Goal: Task Accomplishment & Management: Manage account settings

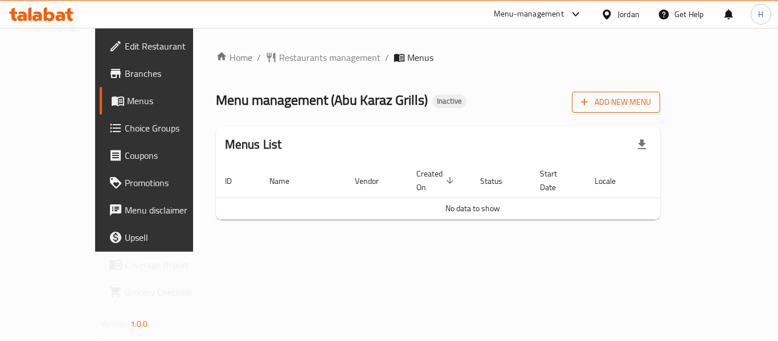
click at [651, 104] on span "Add New Menu" at bounding box center [616, 102] width 70 height 14
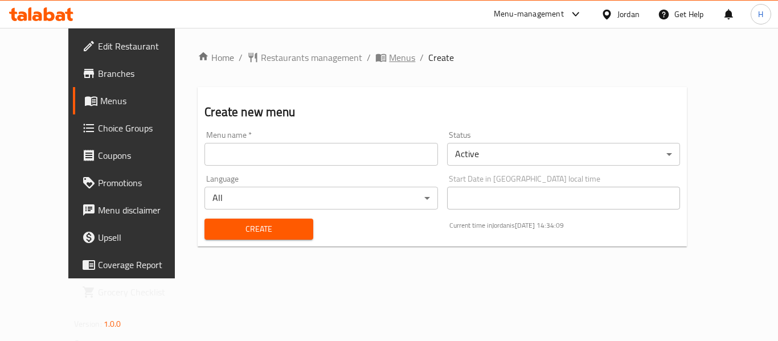
click at [375, 56] on icon "breadcrumb" at bounding box center [380, 57] width 11 height 11
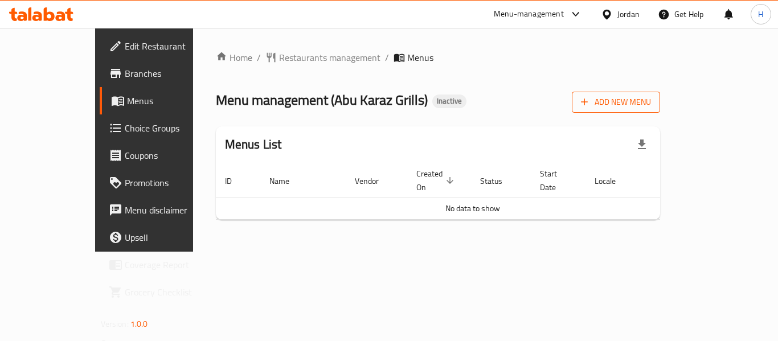
click at [660, 104] on button "Add New Menu" at bounding box center [616, 102] width 88 height 21
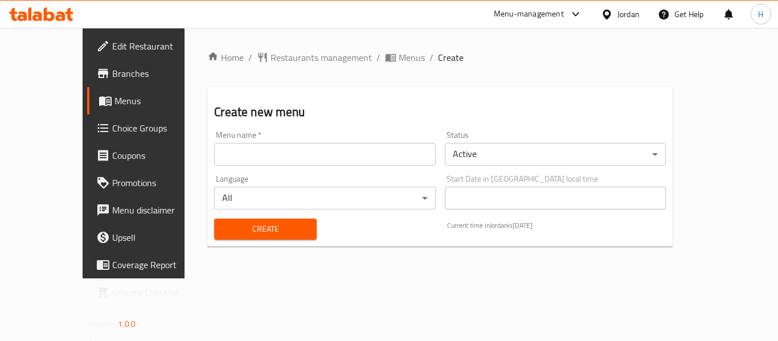
click at [216, 149] on input "text" at bounding box center [324, 154] width 221 height 23
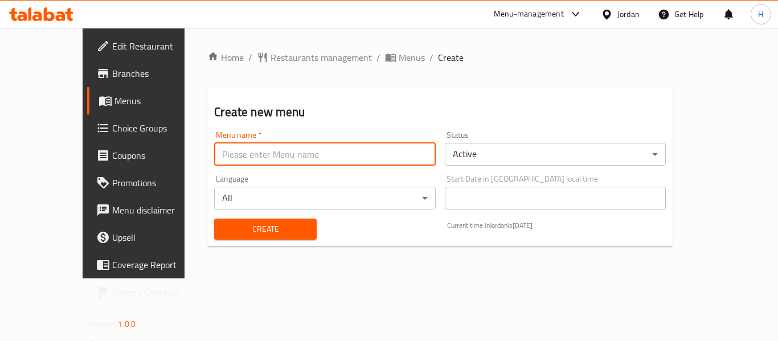
click at [211, 185] on div "Language All ​" at bounding box center [325, 192] width 230 height 44
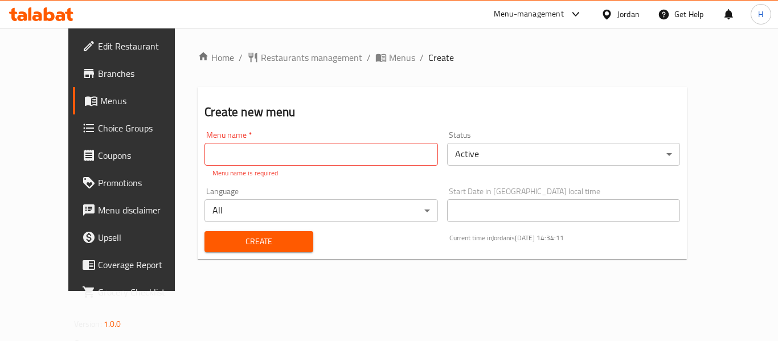
click at [235, 163] on input "text" at bounding box center [320, 154] width 233 height 23
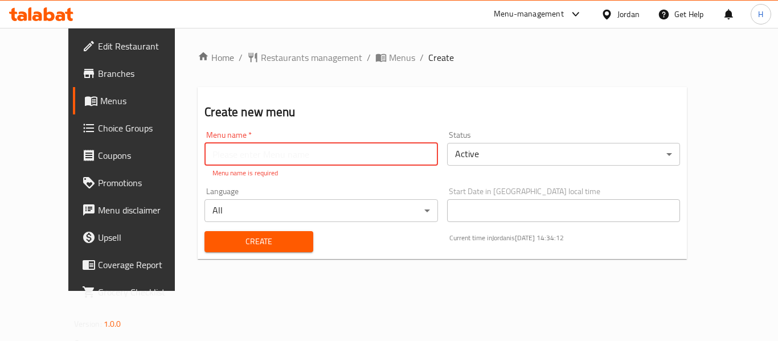
type input "New Menu"
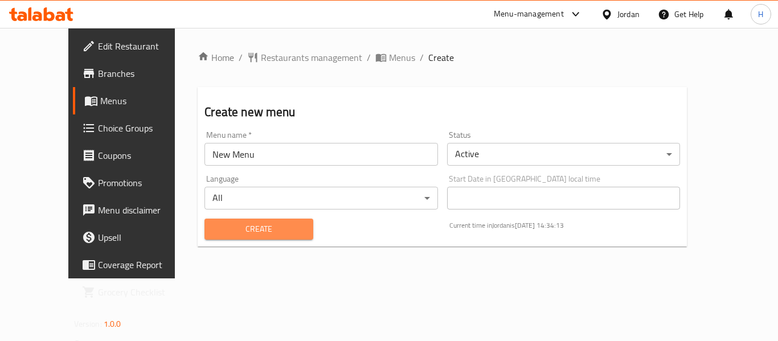
click at [221, 232] on button "Create" at bounding box center [258, 229] width 109 height 21
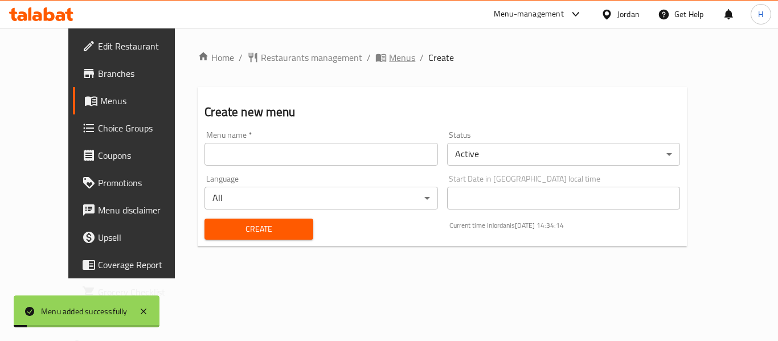
click at [389, 56] on span "Menus" at bounding box center [402, 58] width 26 height 14
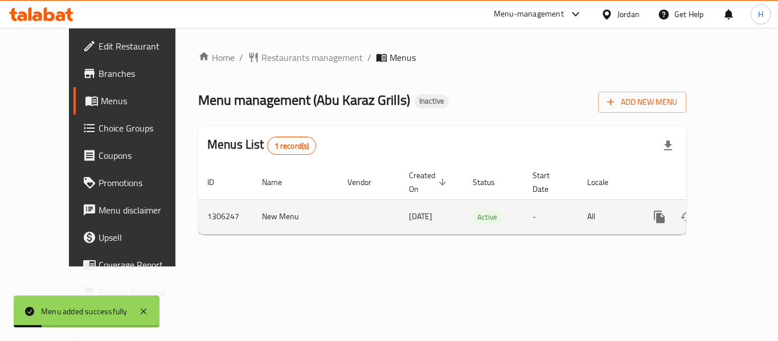
click at [735, 210] on icon "enhanced table" at bounding box center [742, 217] width 14 height 14
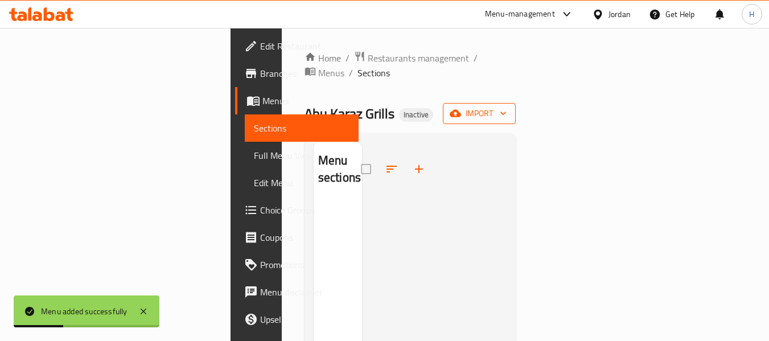
click at [507, 106] on span "import" at bounding box center [479, 113] width 55 height 14
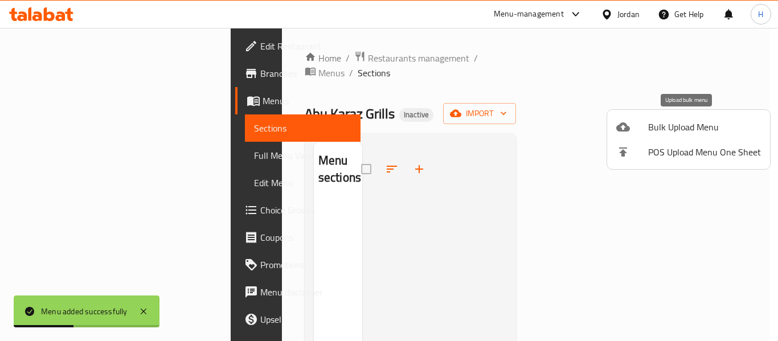
click at [661, 136] on li "Bulk Upload Menu" at bounding box center [688, 126] width 163 height 25
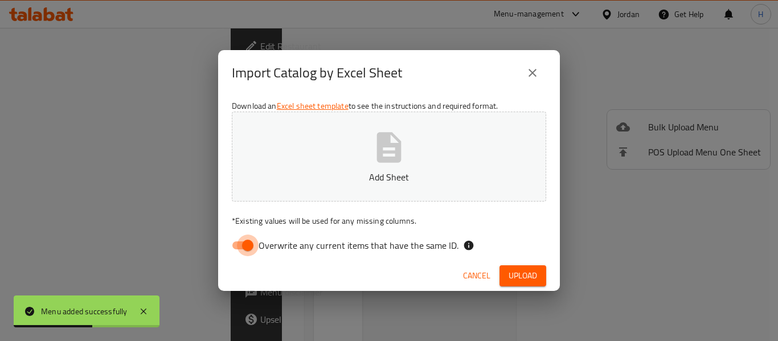
click at [243, 245] on input "Overwrite any current items that have the same ID." at bounding box center [247, 246] width 65 height 22
checkbox input "false"
click at [321, 182] on p "Add Sheet" at bounding box center [388, 177] width 279 height 14
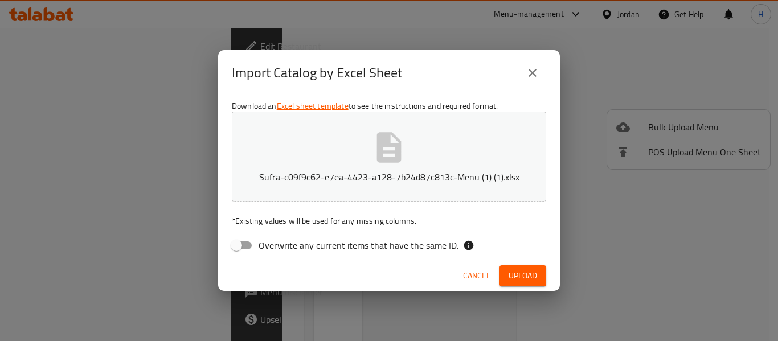
click at [521, 273] on span "Upload" at bounding box center [522, 276] width 28 height 14
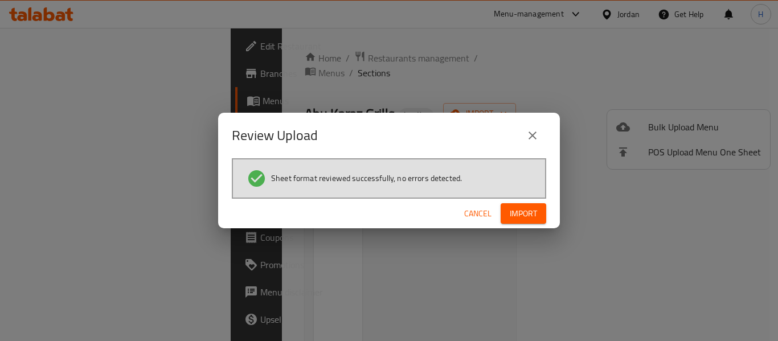
click at [518, 211] on span "Import" at bounding box center [523, 214] width 27 height 14
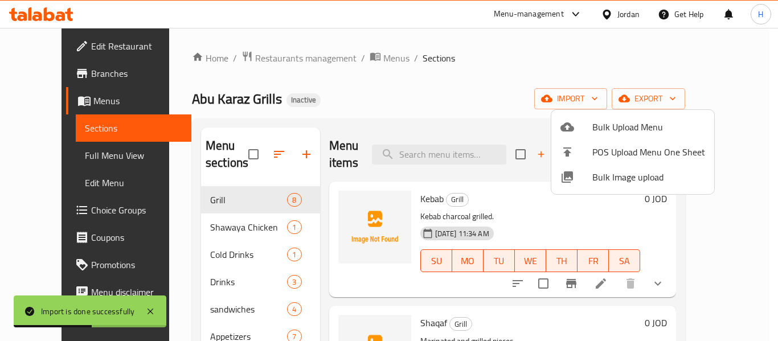
click at [653, 280] on div at bounding box center [389, 170] width 778 height 341
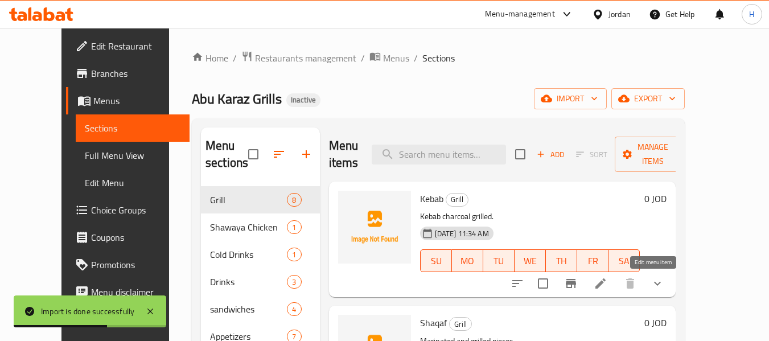
click at [608, 280] on icon at bounding box center [601, 284] width 14 height 14
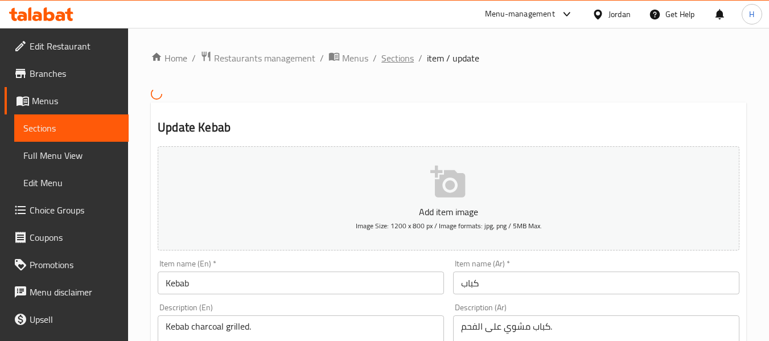
click at [401, 58] on span "Sections" at bounding box center [398, 58] width 32 height 14
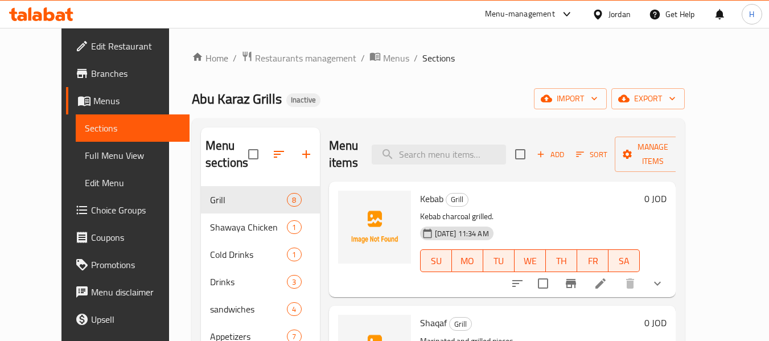
click at [85, 152] on span "Full Menu View" at bounding box center [133, 156] width 96 height 14
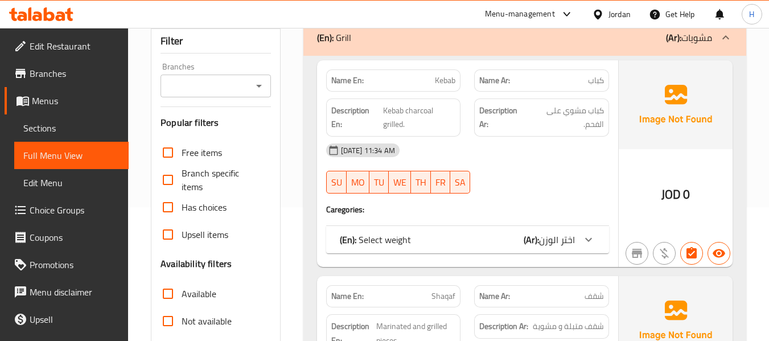
scroll to position [152, 0]
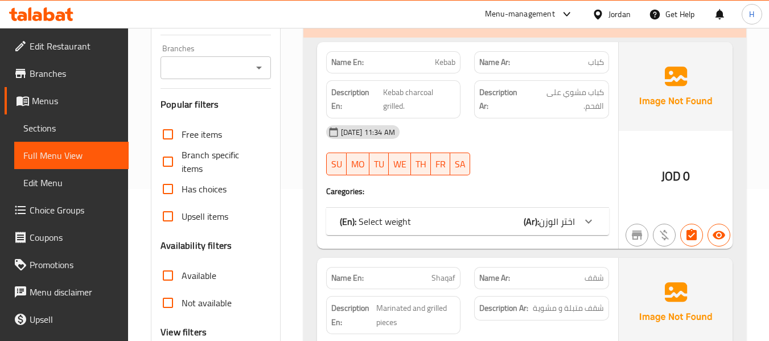
click at [510, 216] on div "(En): Select weight (Ar): اختر الوزن" at bounding box center [457, 222] width 235 height 14
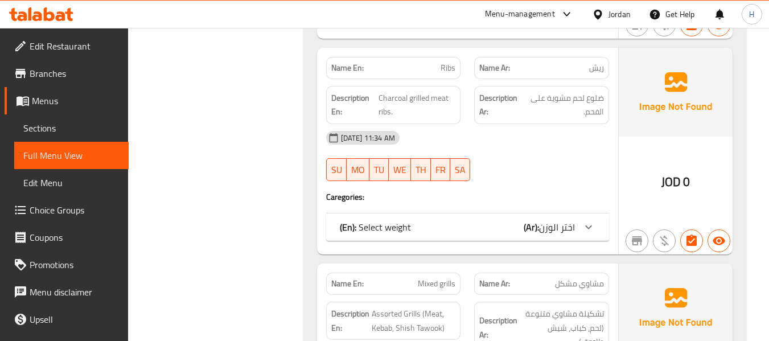
scroll to position [759, 0]
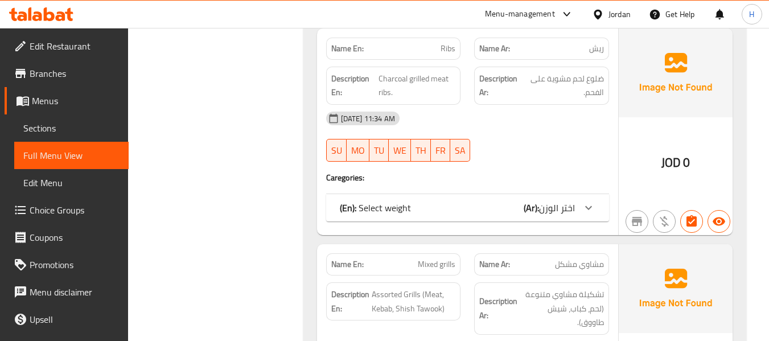
click at [467, 229] on div "Name En: Ribs Name Ar: ريش Description En: Charcoal grilled meat ribs. Descript…" at bounding box center [467, 131] width 301 height 207
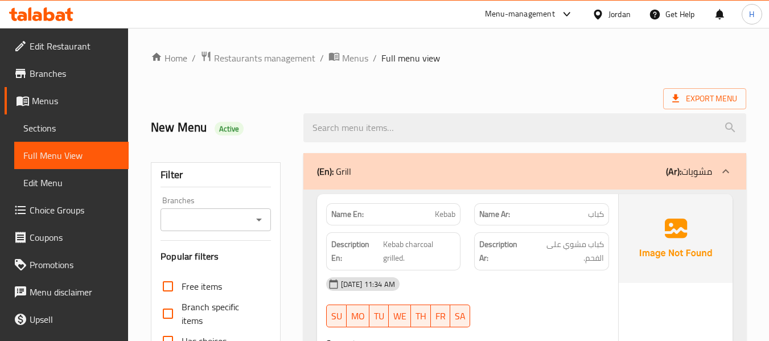
scroll to position [304, 0]
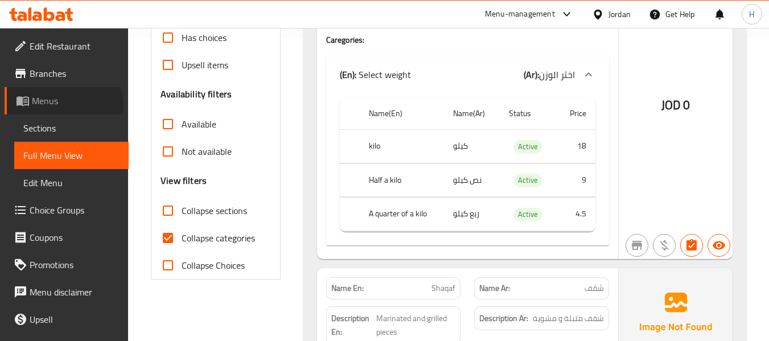
click at [51, 108] on span "Menus" at bounding box center [76, 101] width 88 height 14
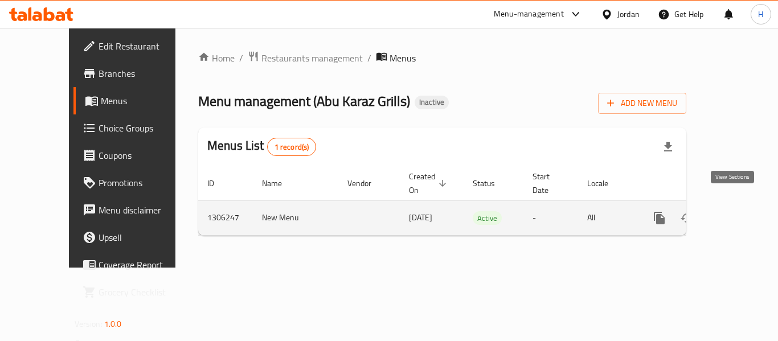
click at [736, 213] on icon "enhanced table" at bounding box center [741, 218] width 10 height 10
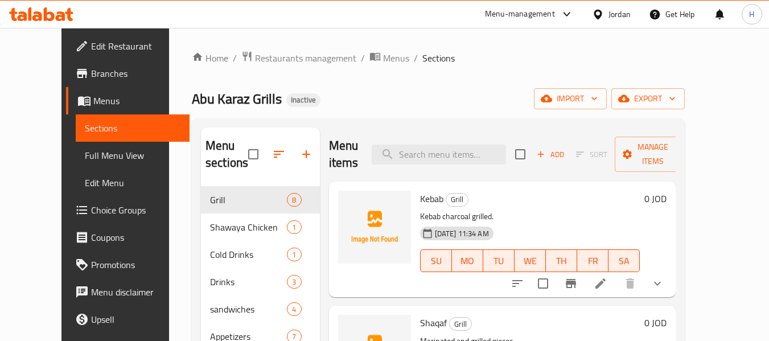
scroll to position [152, 0]
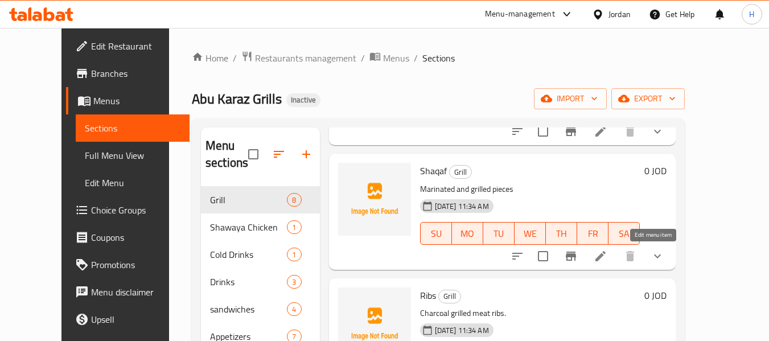
click at [608, 257] on icon at bounding box center [601, 256] width 14 height 14
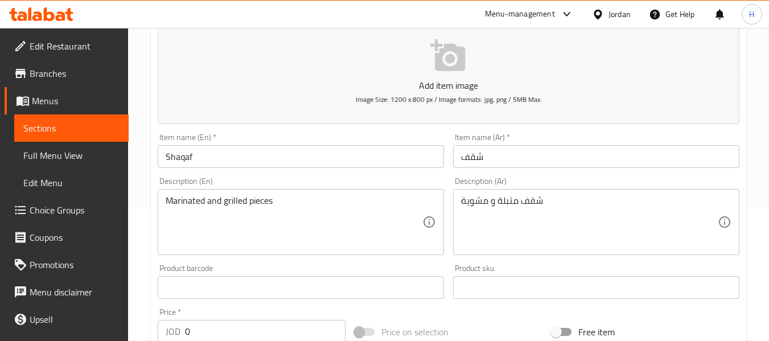
scroll to position [152, 0]
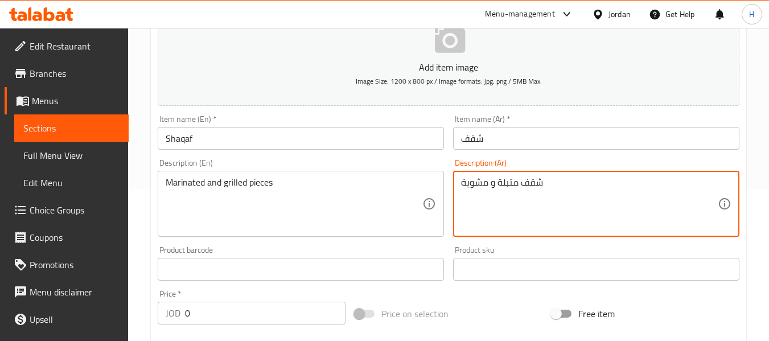
click at [538, 188] on textarea "شقف متبلة و مشوية" at bounding box center [589, 204] width 257 height 54
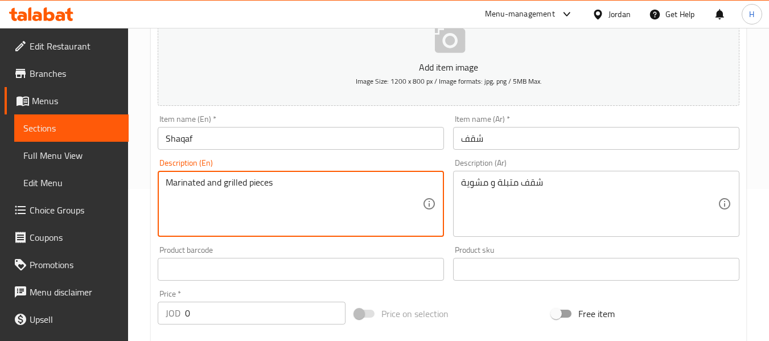
click at [168, 181] on textarea "Marinated and grilled pieces" at bounding box center [294, 204] width 257 height 54
paste textarea "Shokaf"
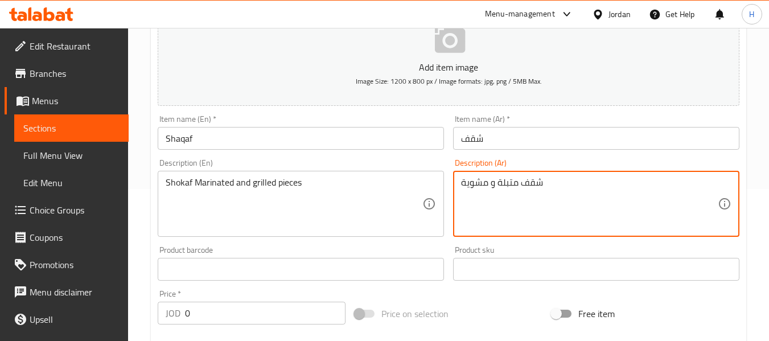
click at [530, 190] on textarea "شقف متبلة و مشوية" at bounding box center [589, 204] width 257 height 54
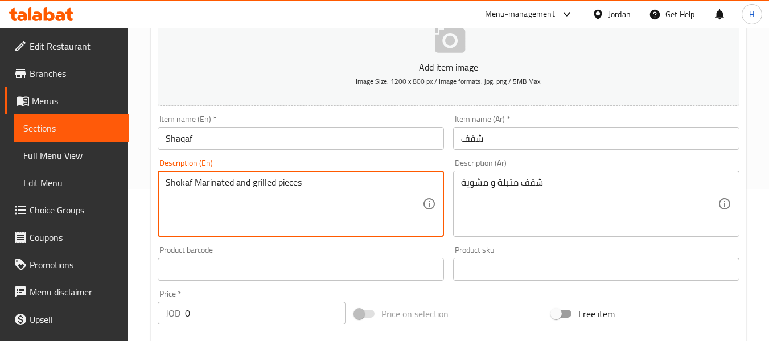
drag, startPoint x: 280, startPoint y: 183, endPoint x: 325, endPoint y: 187, distance: 45.2
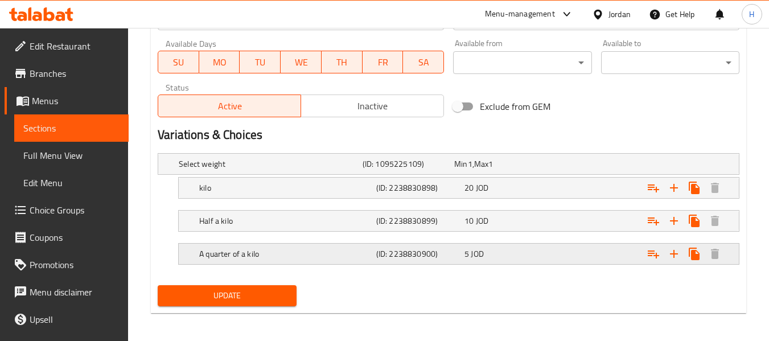
scroll to position [522, 0]
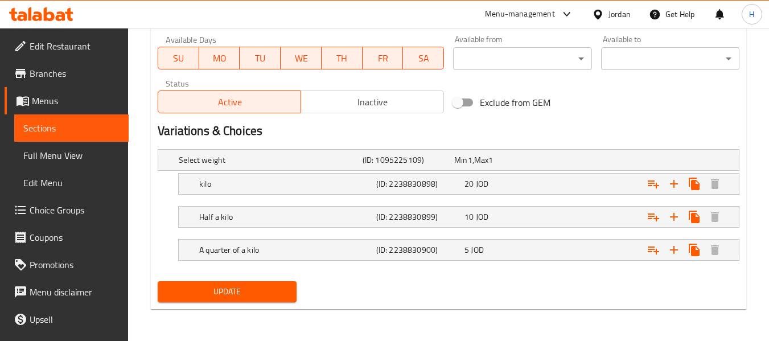
type textarea "Shokaf Marinated and grilled"
click at [240, 289] on span "Update" at bounding box center [227, 292] width 120 height 14
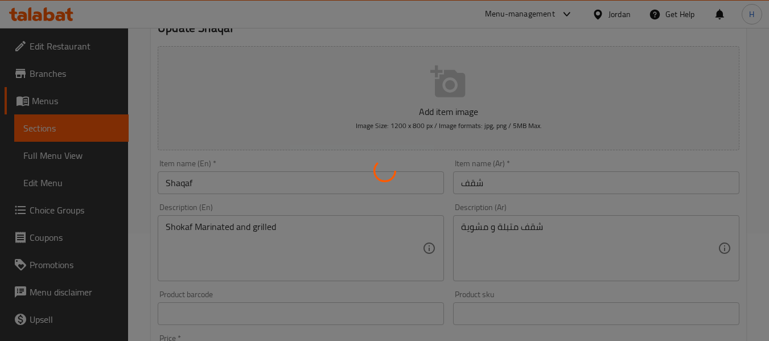
scroll to position [0, 0]
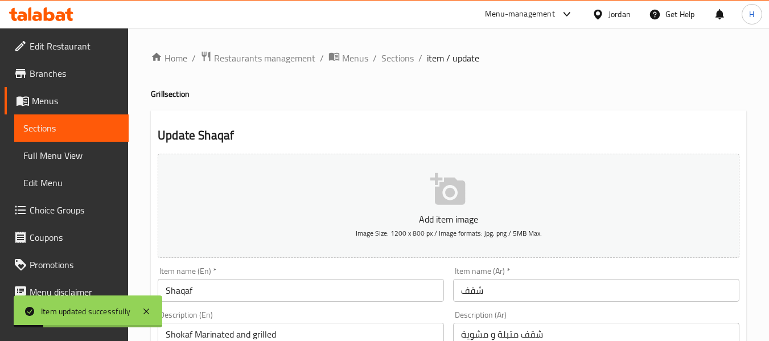
click at [38, 154] on span "Full Menu View" at bounding box center [71, 156] width 96 height 14
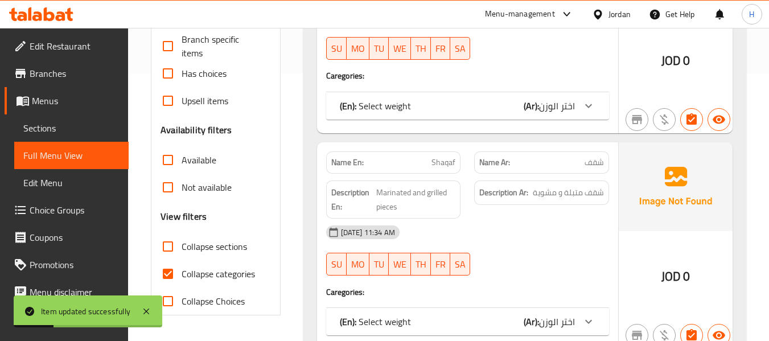
scroll to position [304, 0]
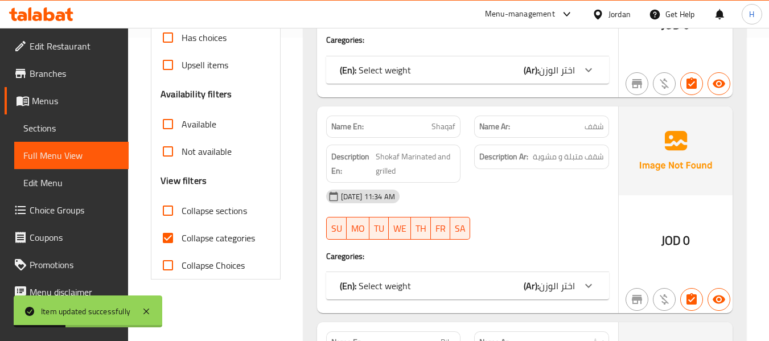
click at [553, 75] on span "اختر الوزن" at bounding box center [557, 69] width 36 height 17
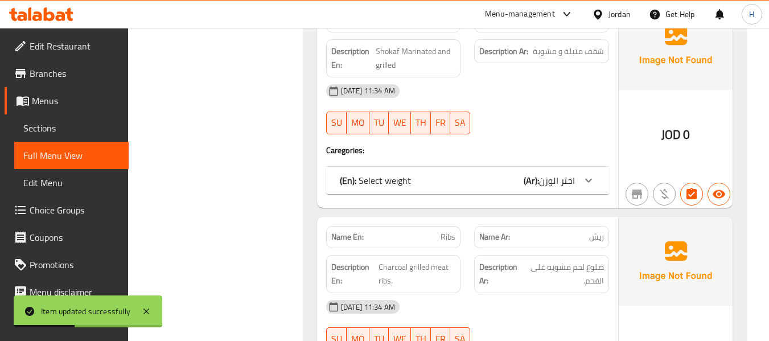
scroll to position [608, 0]
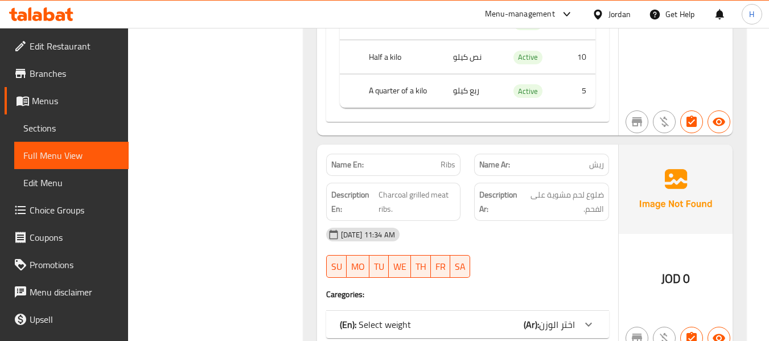
scroll to position [911, 0]
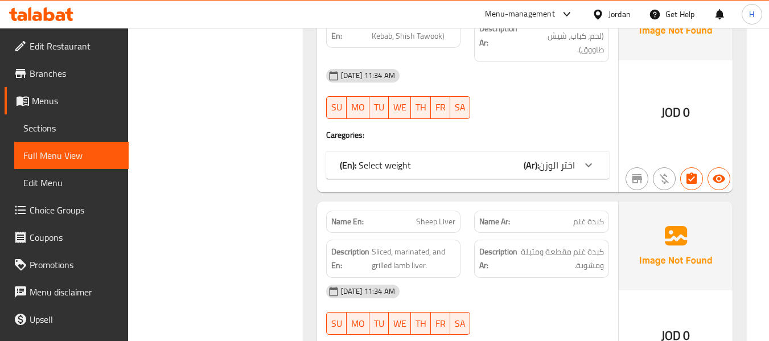
scroll to position [1367, 0]
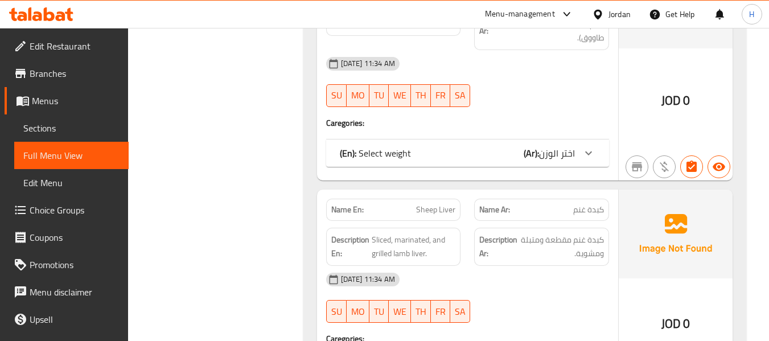
click at [572, 130] on div "Name En: Mixed grills Name Ar: مشاوي مشكل Description En: Assorted Grills (Meat…" at bounding box center [467, 70] width 301 height 221
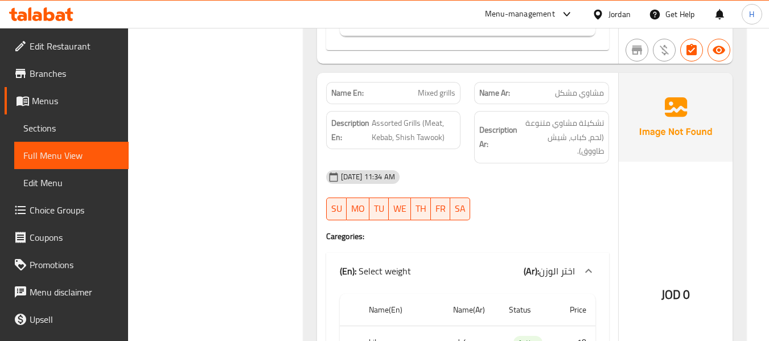
scroll to position [1215, 0]
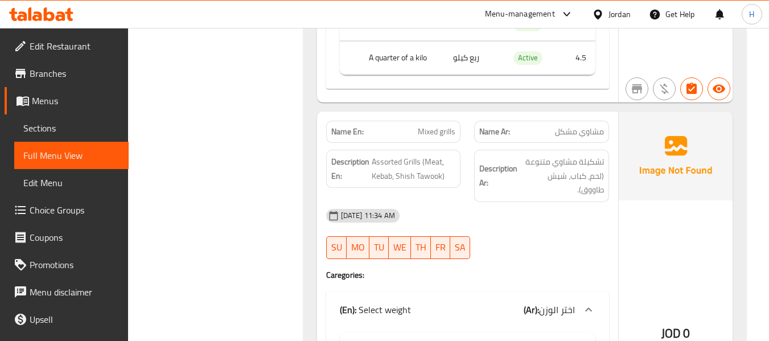
click at [646, 264] on div "JOD 0" at bounding box center [676, 303] width 114 height 382
click at [567, 179] on span "تشكيلة مشاوي متنوعة (لحم، كباب، شيش طاووق)." at bounding box center [562, 176] width 84 height 42
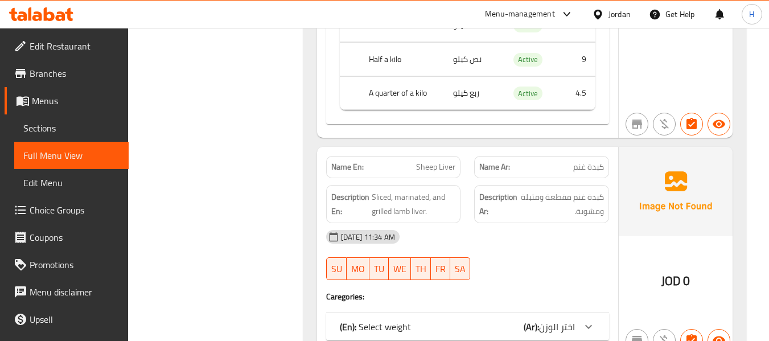
scroll to position [1670, 0]
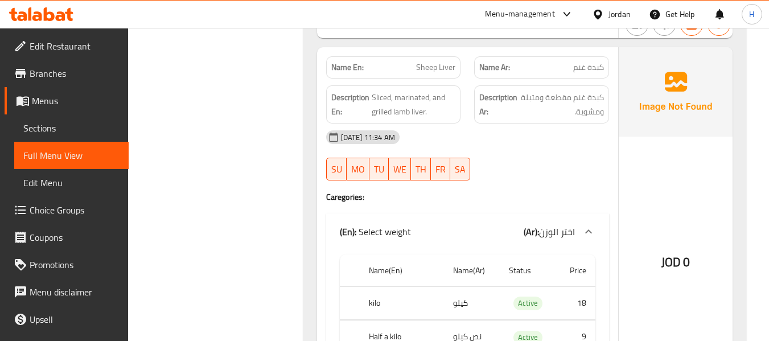
click at [557, 67] on p "Name Ar: كبدة غنم" at bounding box center [541, 67] width 125 height 12
click at [576, 64] on span "كبدة غنم" at bounding box center [588, 67] width 31 height 12
click at [576, 65] on span "كبدة غنم" at bounding box center [588, 67] width 31 height 12
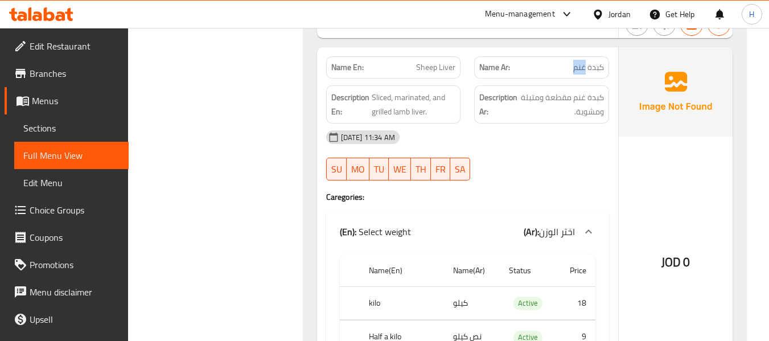
click at [576, 65] on span "كبدة غنم" at bounding box center [588, 67] width 31 height 12
copy span "غنم"
click at [399, 111] on span "Sliced, marinated, and grilled lamb liver." at bounding box center [414, 105] width 84 height 28
click at [428, 71] on span "Sheep Liver" at bounding box center [435, 67] width 39 height 12
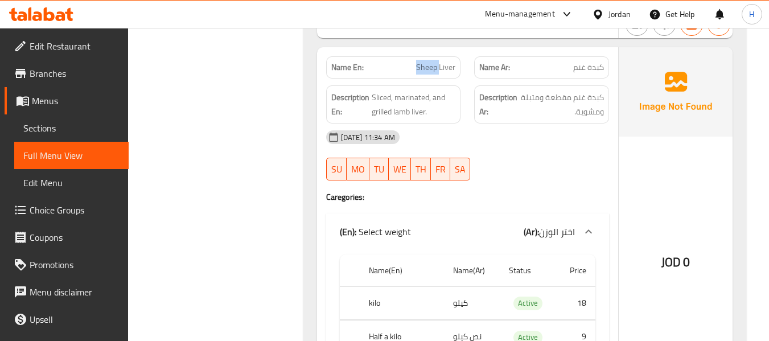
click at [428, 71] on span "Sheep Liver" at bounding box center [435, 67] width 39 height 12
copy span "Sheep Liver"
click at [58, 128] on span "Sections" at bounding box center [71, 128] width 96 height 14
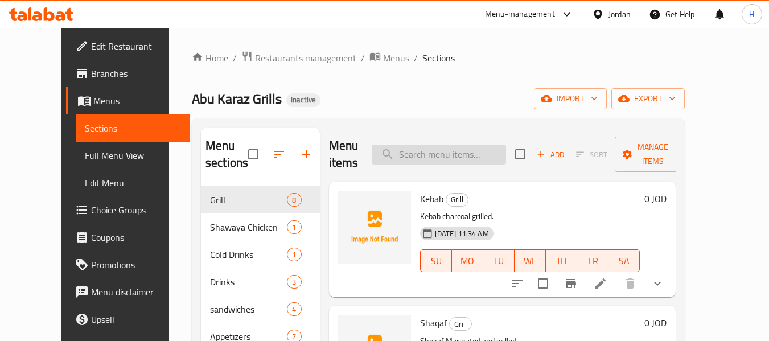
click at [475, 155] on input "search" at bounding box center [439, 155] width 134 height 20
paste input "Sheep Liver"
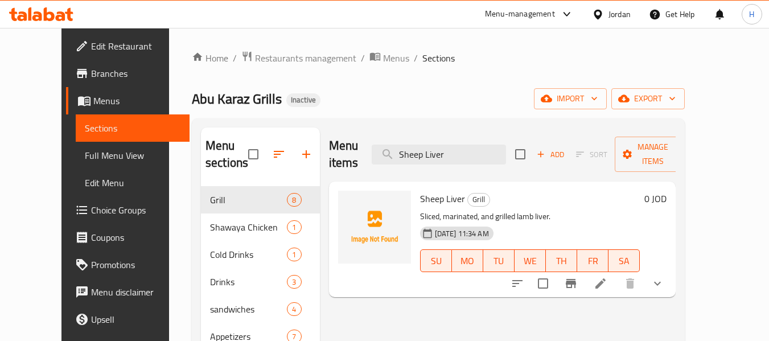
type input "Sheep Liver"
click at [608, 277] on icon at bounding box center [601, 284] width 14 height 14
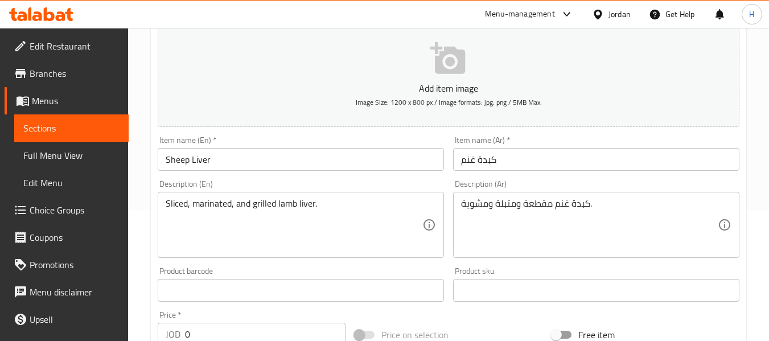
scroll to position [152, 0]
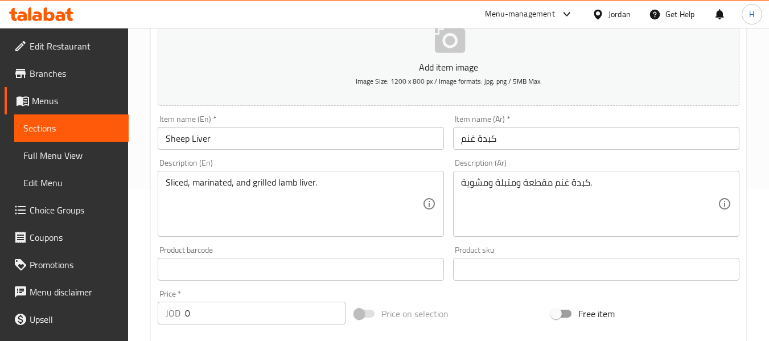
click at [174, 141] on input "Sheep Liver" at bounding box center [301, 138] width 286 height 23
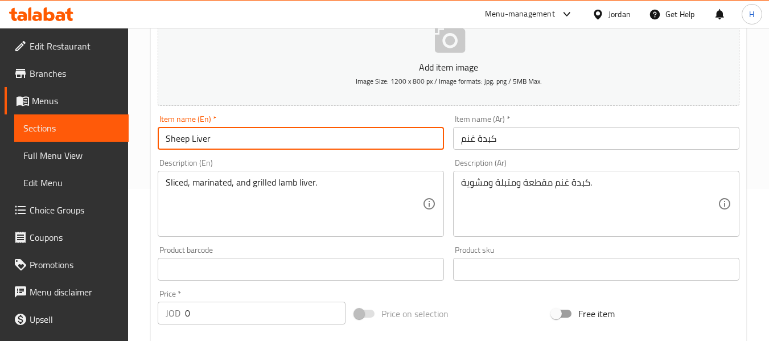
click at [174, 141] on input "Sheep Liver" at bounding box center [301, 138] width 286 height 23
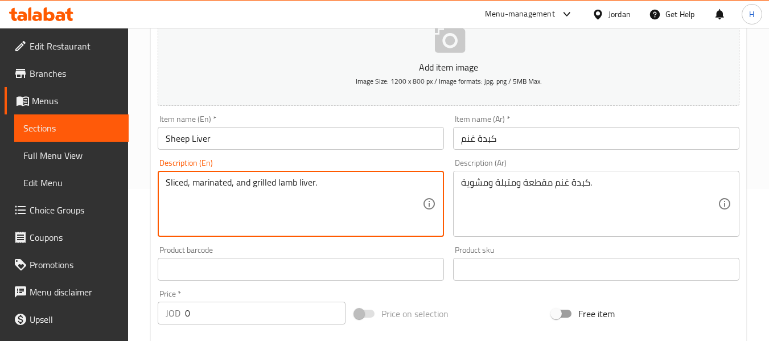
click at [278, 186] on textarea "Sliced, marinated, and grilled lamb liver." at bounding box center [294, 204] width 257 height 54
paste textarea "Sheep"
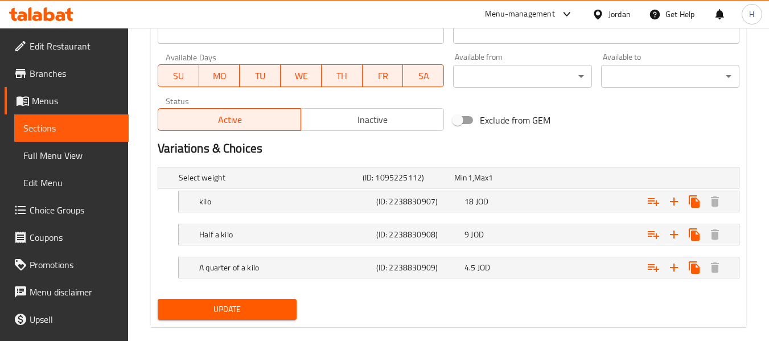
scroll to position [522, 0]
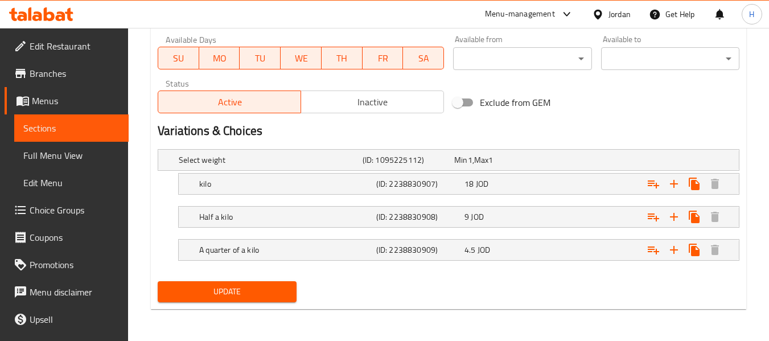
type textarea "Sliced, marinated, and grilled Sheep liver."
click at [220, 294] on span "Update" at bounding box center [227, 292] width 120 height 14
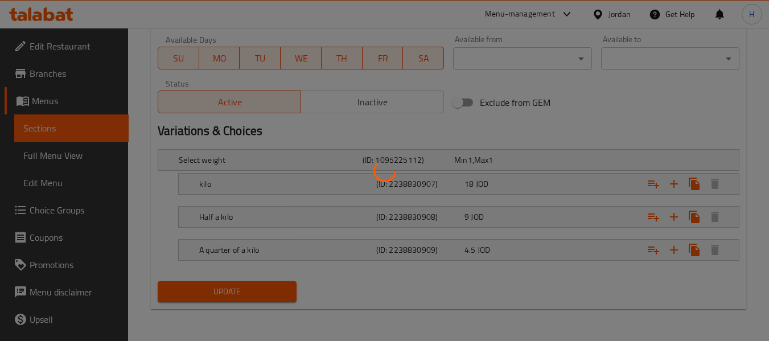
click at [67, 157] on div at bounding box center [384, 170] width 769 height 341
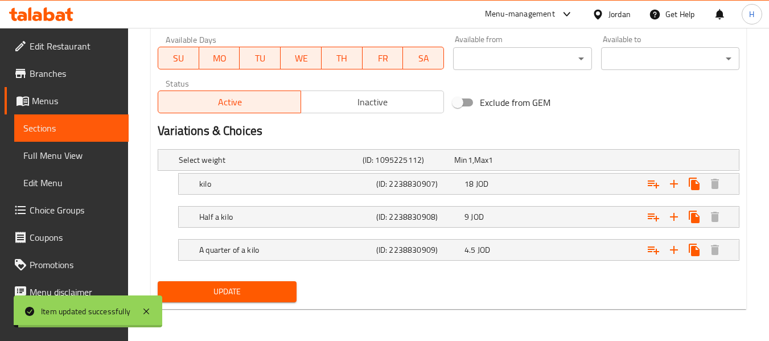
click at [68, 157] on span "Full Menu View" at bounding box center [71, 156] width 96 height 14
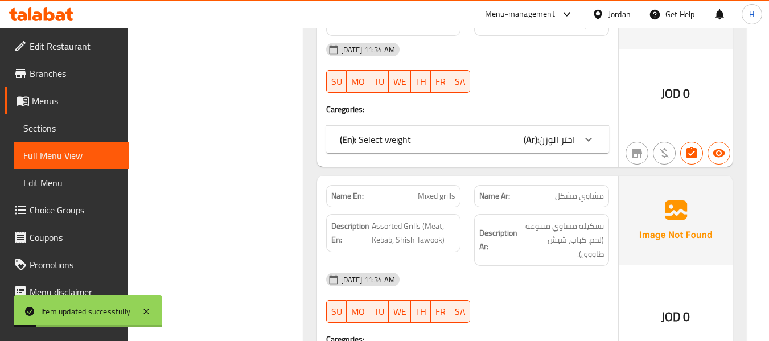
scroll to position [674, 0]
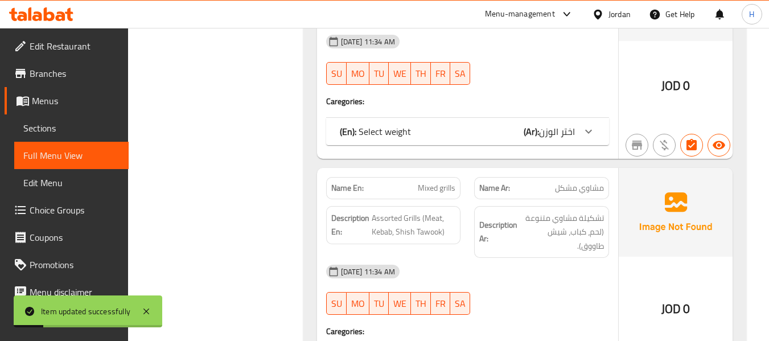
click at [570, 148] on div "Name En: Ribs Name Ar: ريش Description En: Charcoal grilled meat ribs. Descript…" at bounding box center [467, 55] width 301 height 207
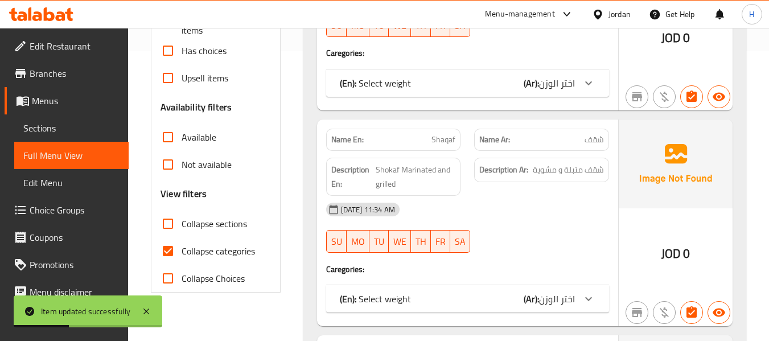
scroll to position [304, 0]
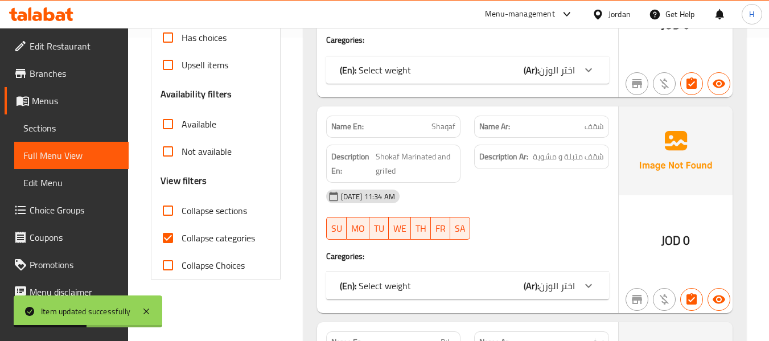
click at [549, 67] on span "اختر الوزن" at bounding box center [557, 69] width 36 height 17
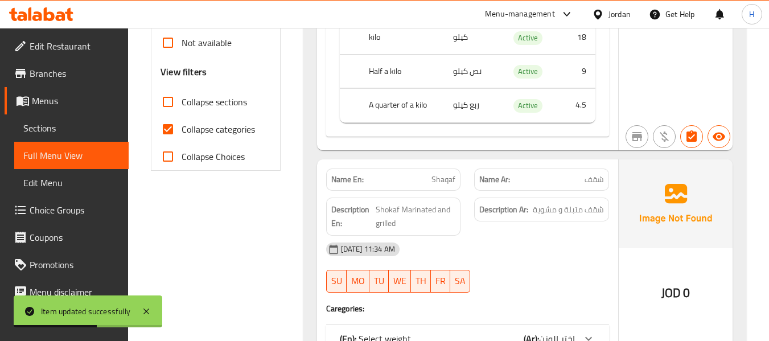
scroll to position [456, 0]
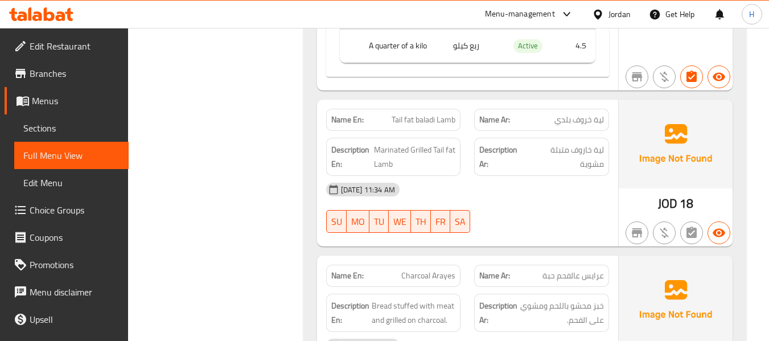
scroll to position [1974, 0]
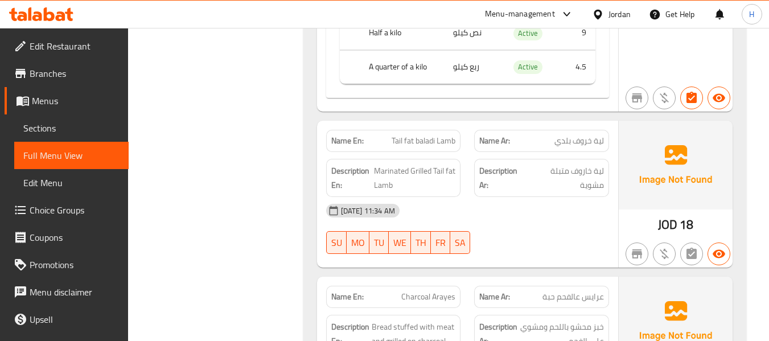
click at [544, 294] on span "عرايس عالفحم حبة" at bounding box center [573, 297] width 61 height 12
click at [55, 128] on span "Sections" at bounding box center [71, 128] width 96 height 14
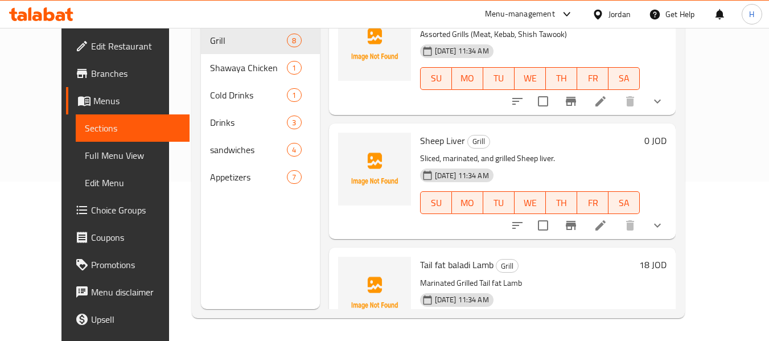
scroll to position [700, 0]
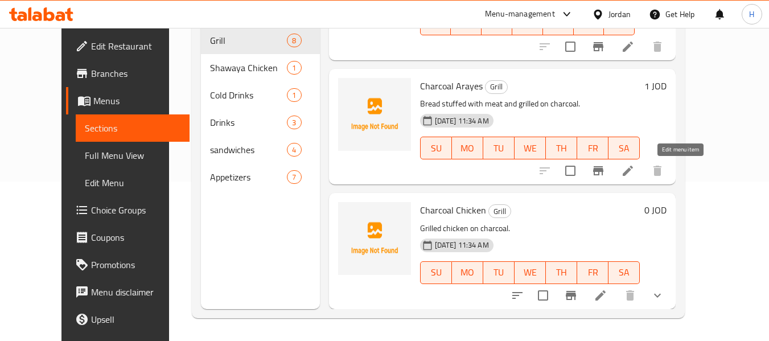
click at [633, 172] on icon at bounding box center [628, 171] width 10 height 10
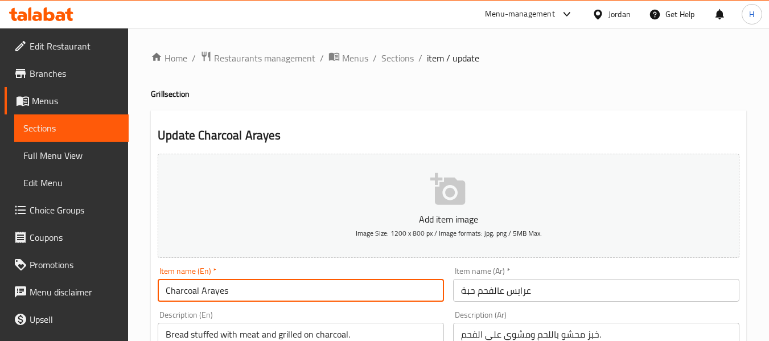
click at [282, 284] on input "Charcoal Arayes" at bounding box center [301, 290] width 286 height 23
click at [233, 298] on input "Charcoal Arayes 1 pieace" at bounding box center [301, 290] width 286 height 23
click at [252, 288] on input "Charcoal Arayes 1 pieace" at bounding box center [301, 290] width 286 height 23
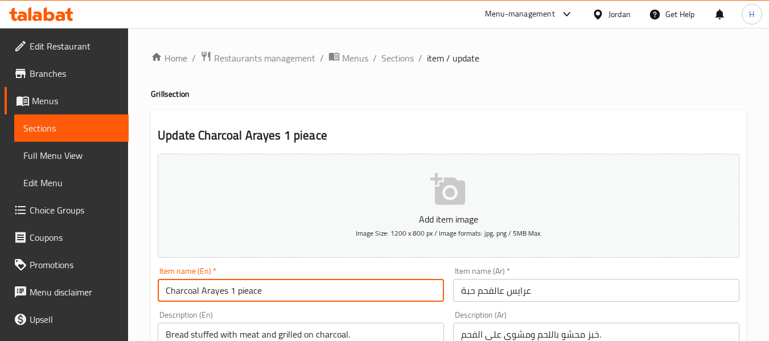
click at [252, 288] on input "Charcoal Arayes 1 pieace" at bounding box center [301, 290] width 286 height 23
paste input "text"
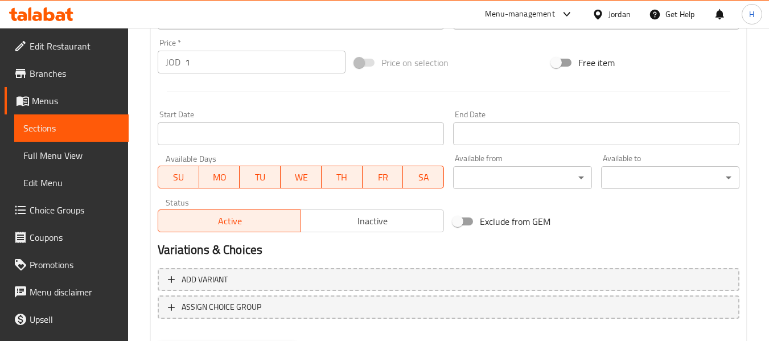
scroll to position [464, 0]
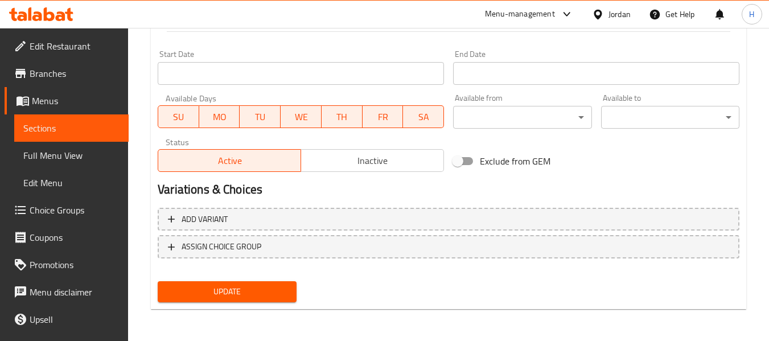
type input "Charcoal Arayes 1 piece"
click at [241, 296] on span "Update" at bounding box center [227, 292] width 120 height 14
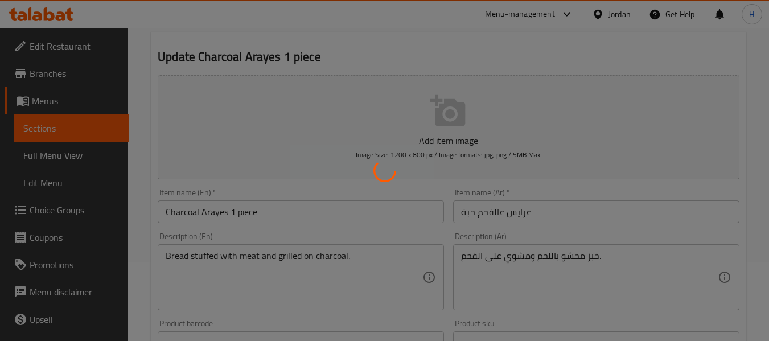
scroll to position [8, 0]
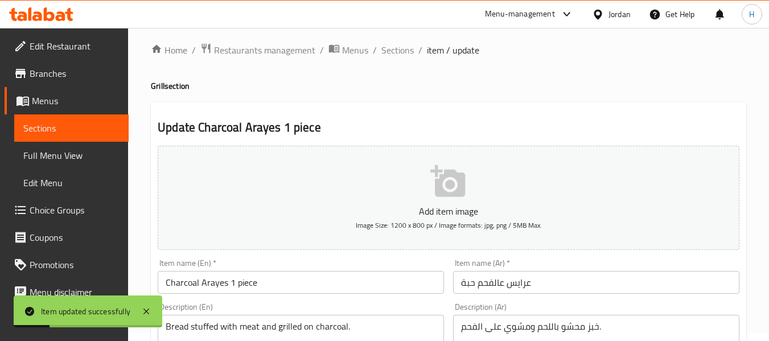
drag, startPoint x: 61, startPoint y: 145, endPoint x: 61, endPoint y: 152, distance: 6.8
click at [61, 145] on link "Full Menu View" at bounding box center [71, 155] width 114 height 27
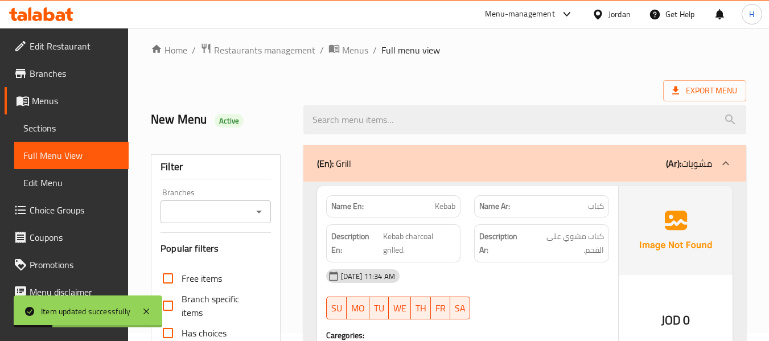
click at [61, 153] on span "Full Menu View" at bounding box center [71, 156] width 96 height 14
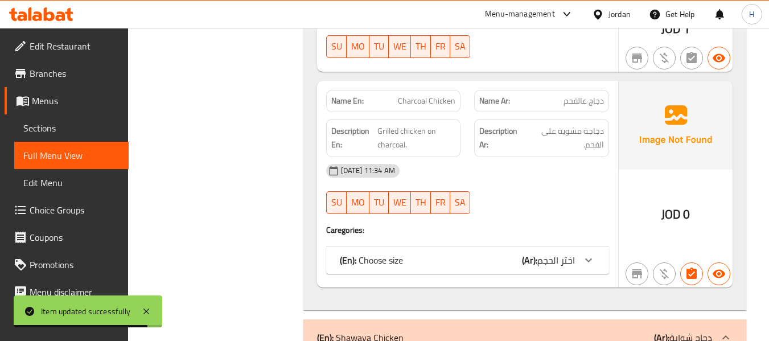
scroll to position [1527, 0]
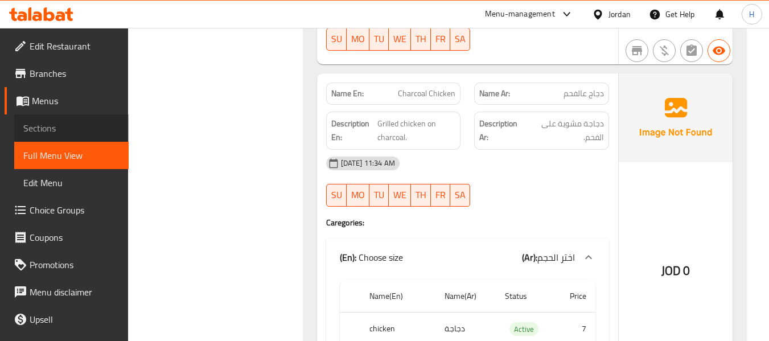
click at [87, 127] on span "Sections" at bounding box center [71, 128] width 96 height 14
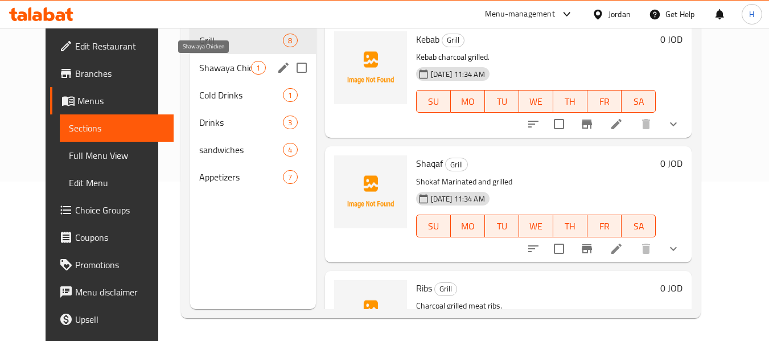
click at [206, 72] on span "Shawaya Chicken" at bounding box center [225, 68] width 52 height 14
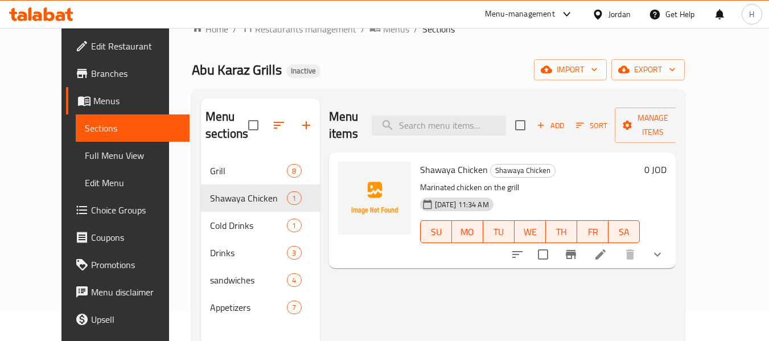
scroll to position [7, 0]
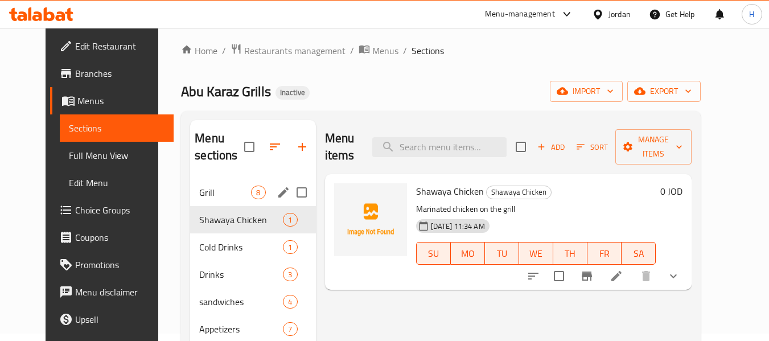
click at [227, 188] on span "Grill" at bounding box center [225, 193] width 52 height 14
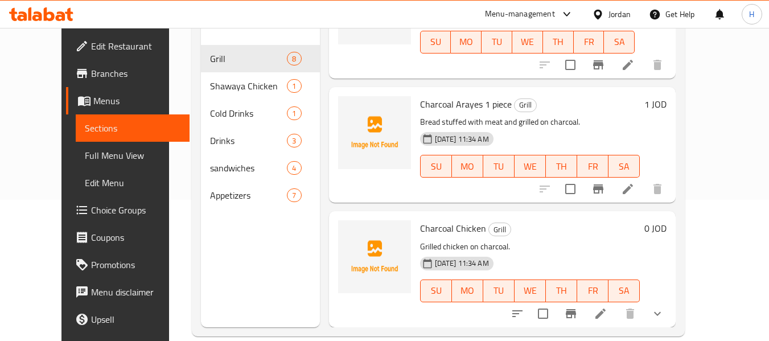
scroll to position [159, 0]
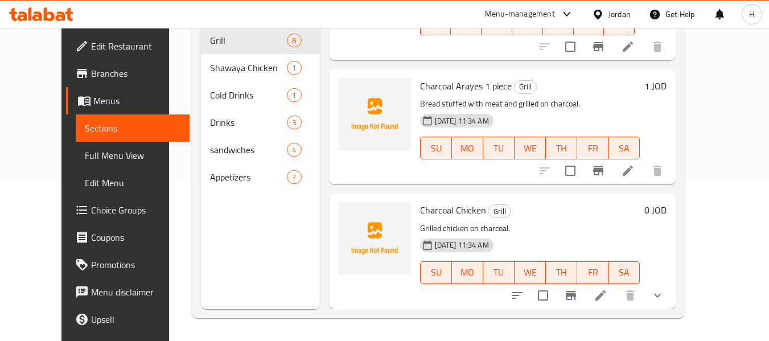
click at [606, 295] on icon at bounding box center [601, 295] width 10 height 10
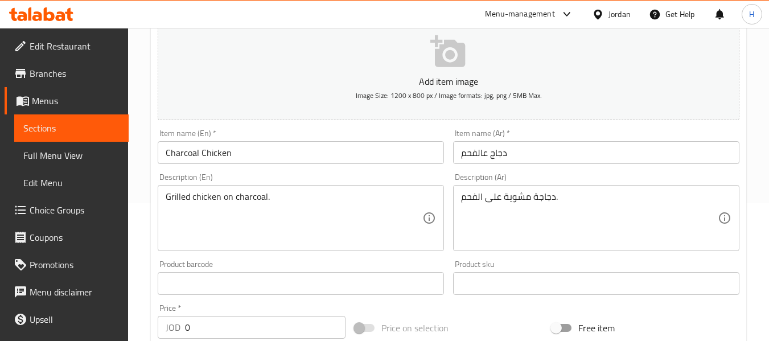
scroll to position [152, 0]
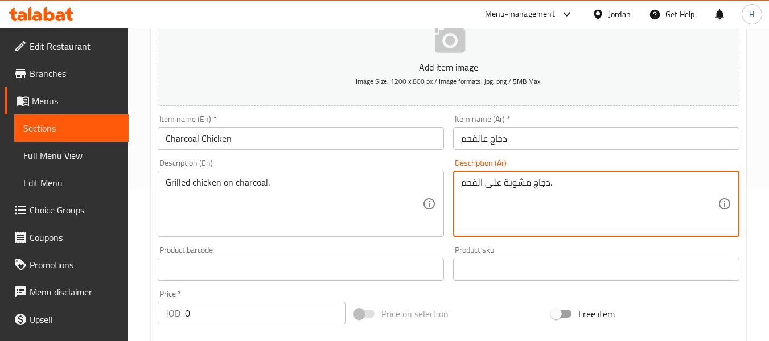
type textarea "دجاج مشوية على الفحم."
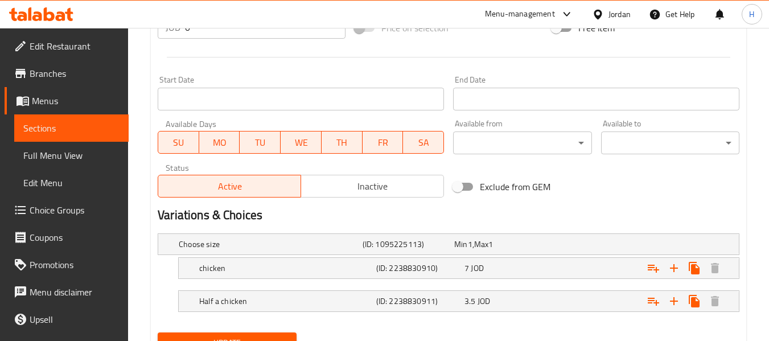
scroll to position [456, 0]
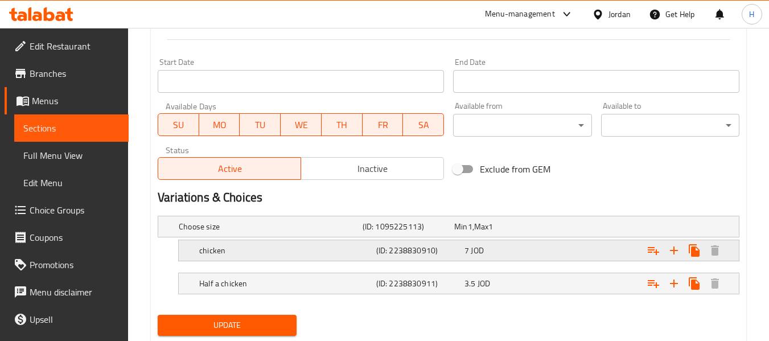
click at [382, 232] on h5 "(ID: 2238830910)" at bounding box center [406, 226] width 87 height 11
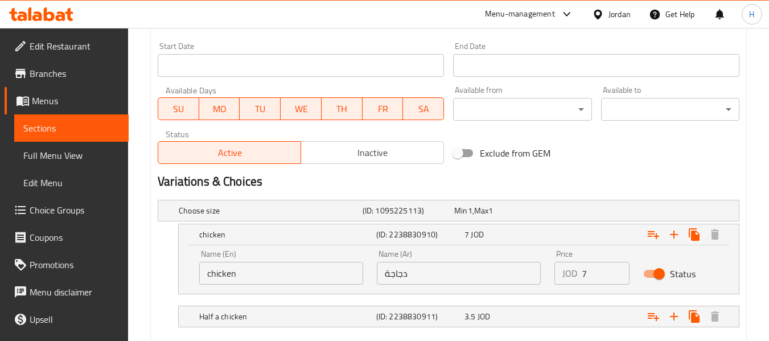
scroll to position [538, 0]
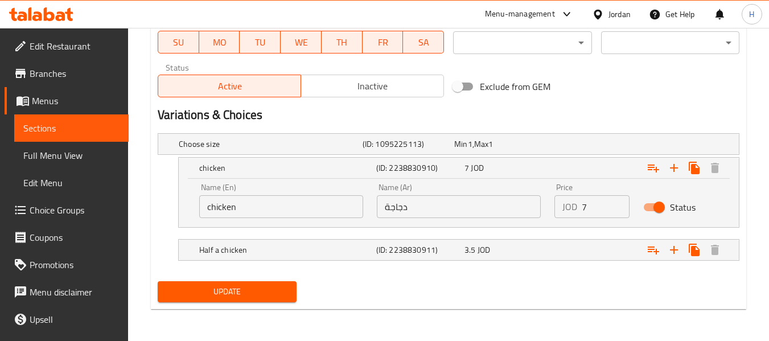
drag, startPoint x: 248, startPoint y: 287, endPoint x: 238, endPoint y: 282, distance: 10.7
click at [248, 287] on span "Update" at bounding box center [227, 292] width 120 height 14
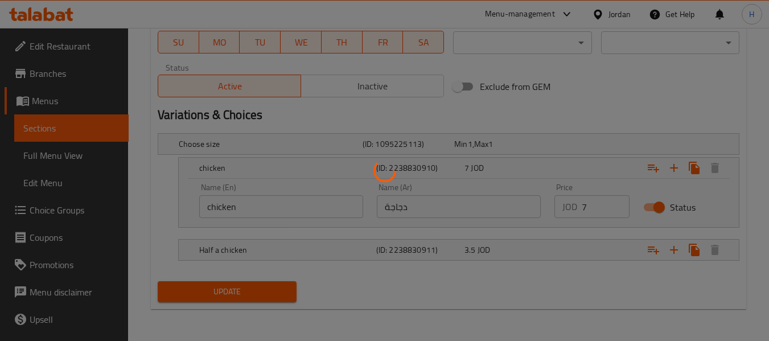
click at [58, 155] on div at bounding box center [384, 170] width 769 height 341
click at [64, 153] on div at bounding box center [384, 170] width 769 height 341
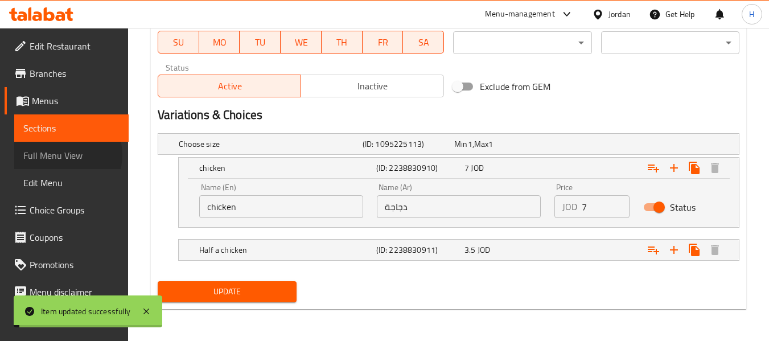
click at [62, 155] on span "Full Menu View" at bounding box center [71, 156] width 96 height 14
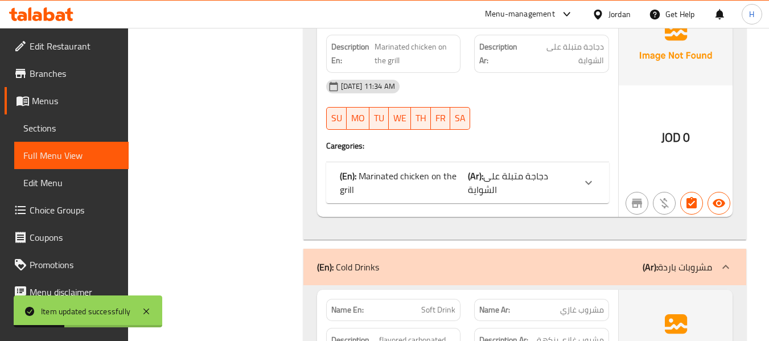
scroll to position [1905, 0]
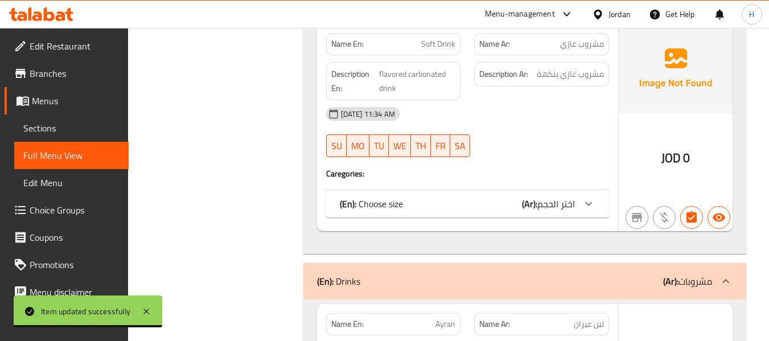
scroll to position [2360, 0]
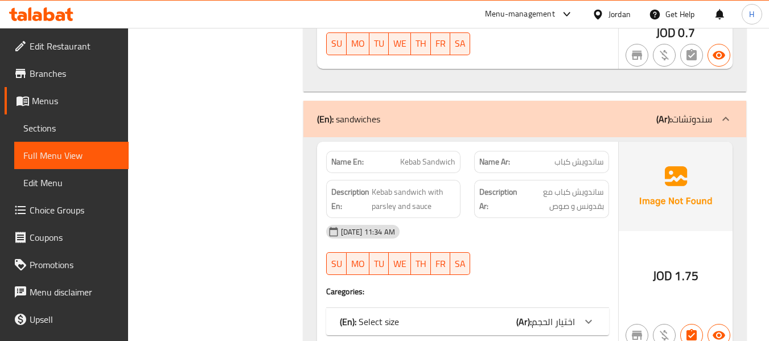
scroll to position [3271, 0]
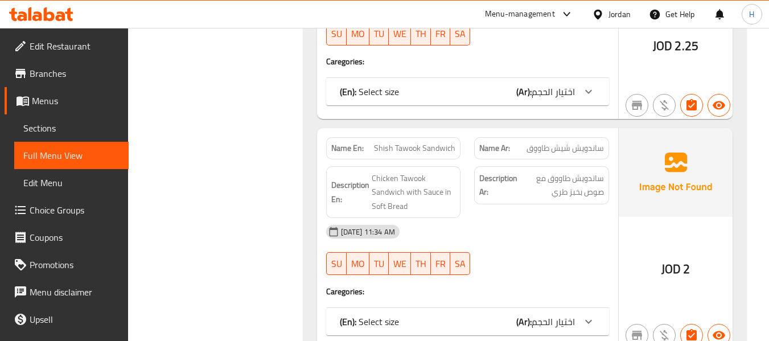
scroll to position [3727, 0]
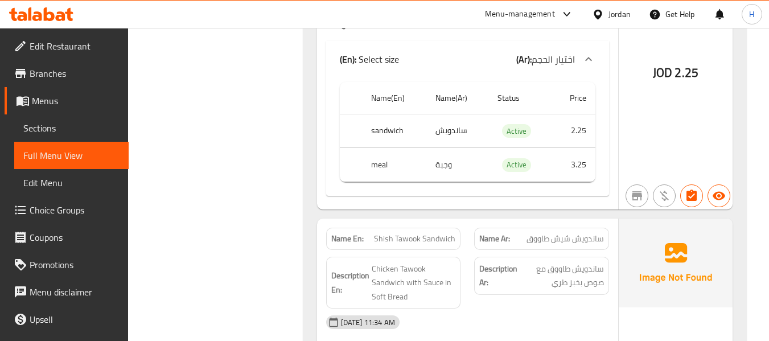
scroll to position [3879, 0]
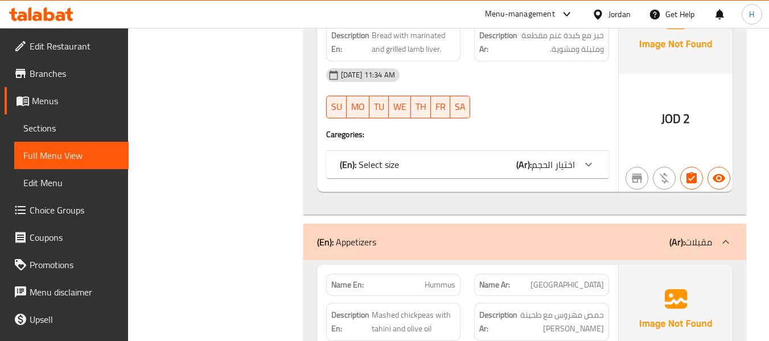
scroll to position [4334, 0]
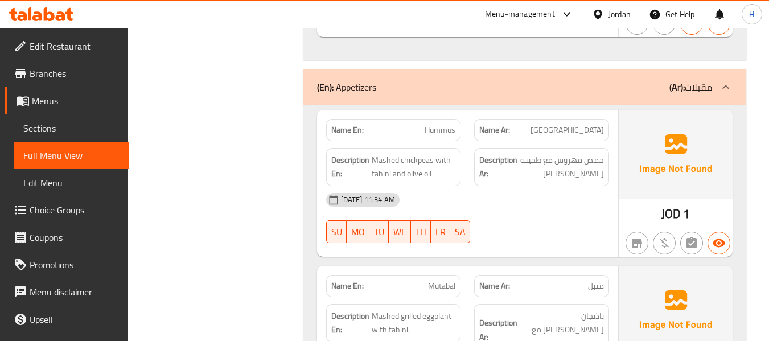
scroll to position [4638, 0]
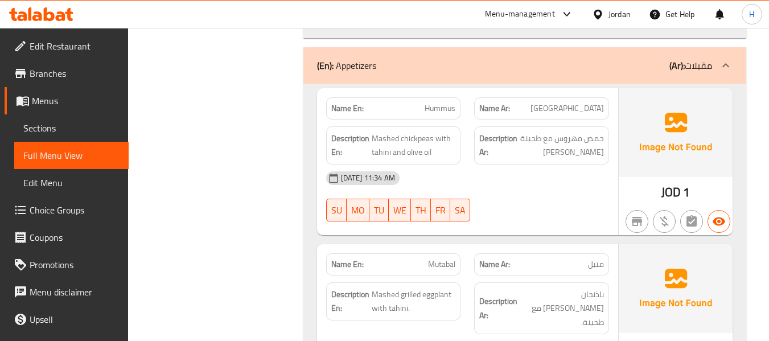
click at [60, 210] on span "Choice Groups" at bounding box center [75, 210] width 90 height 14
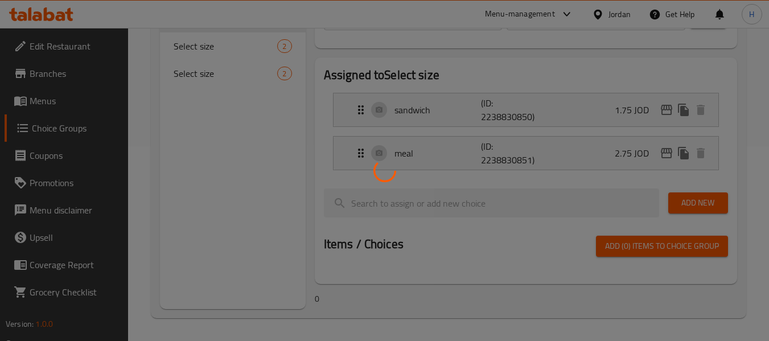
scroll to position [161, 0]
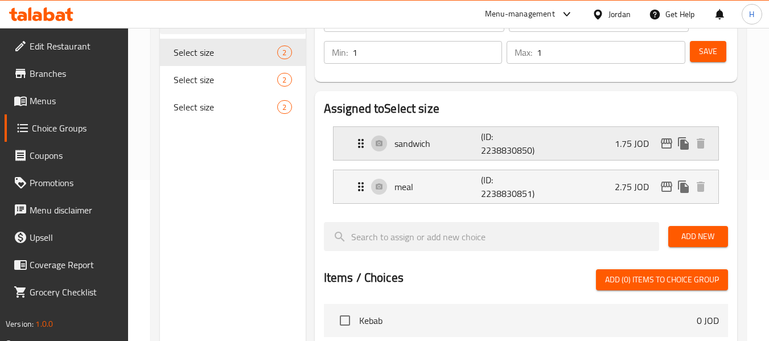
click at [487, 153] on p "(ID: 2238830850)" at bounding box center [510, 143] width 58 height 27
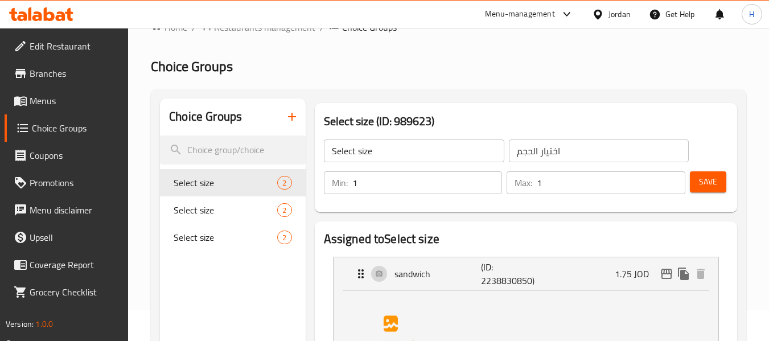
scroll to position [9, 0]
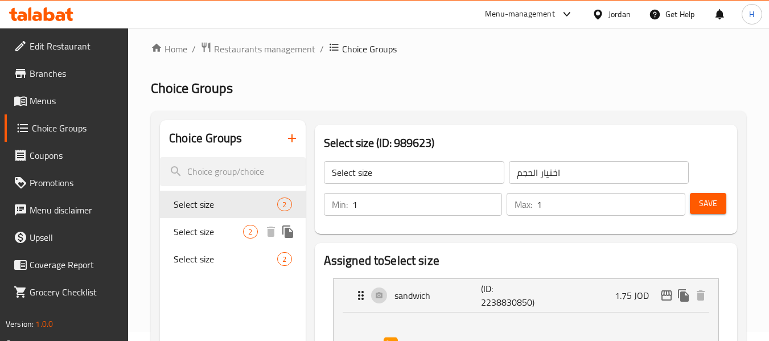
click at [207, 227] on span "Select size" at bounding box center [208, 232] width 69 height 14
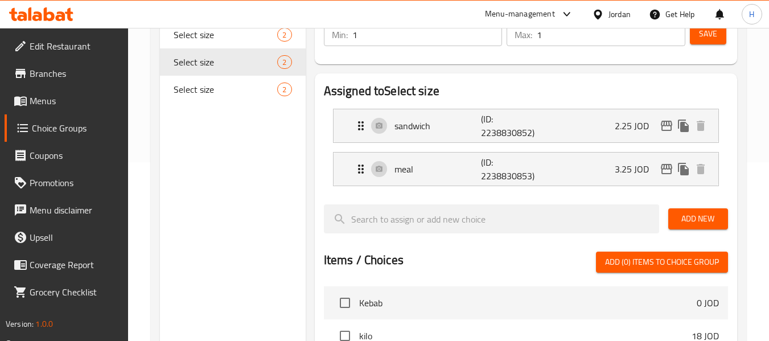
scroll to position [161, 0]
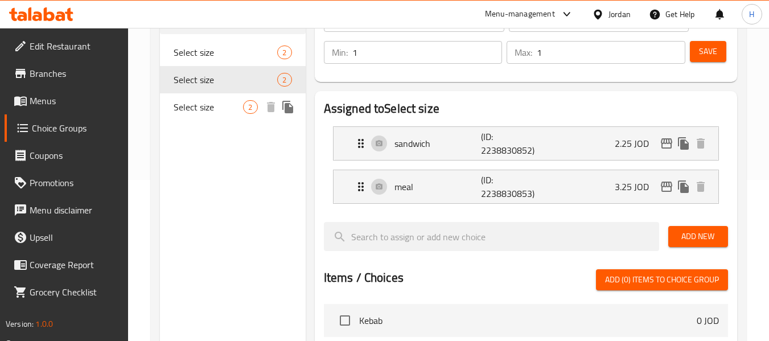
click at [235, 114] on div "Select size 2" at bounding box center [232, 106] width 145 height 27
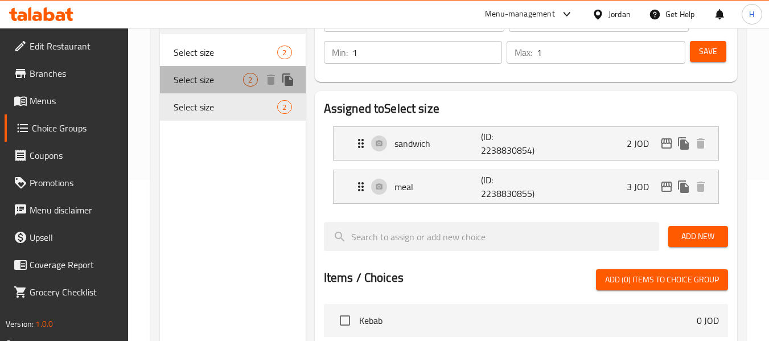
click at [232, 84] on span "Select size" at bounding box center [208, 80] width 69 height 14
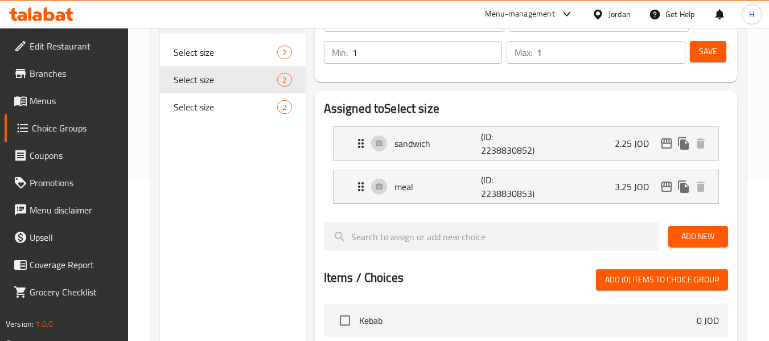
scroll to position [9, 0]
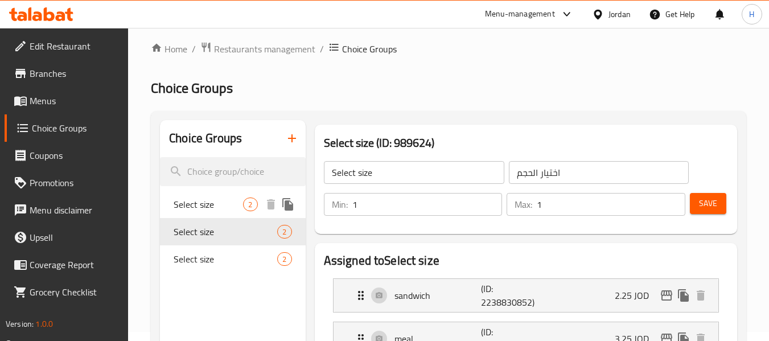
click at [225, 195] on div "Select size 2" at bounding box center [232, 204] width 145 height 27
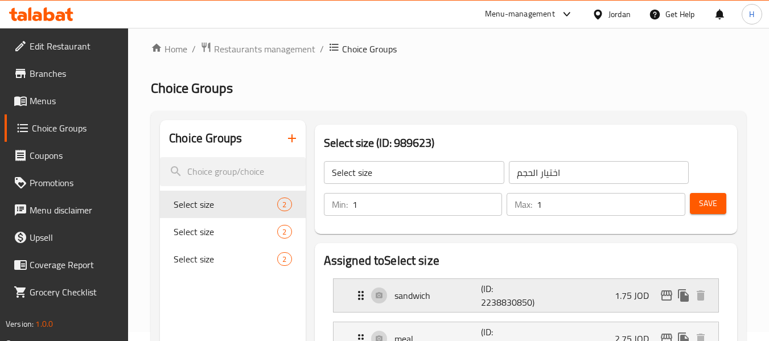
click at [470, 284] on div "sandwich (ID: 2238830850) 1.75 JOD" at bounding box center [529, 295] width 351 height 33
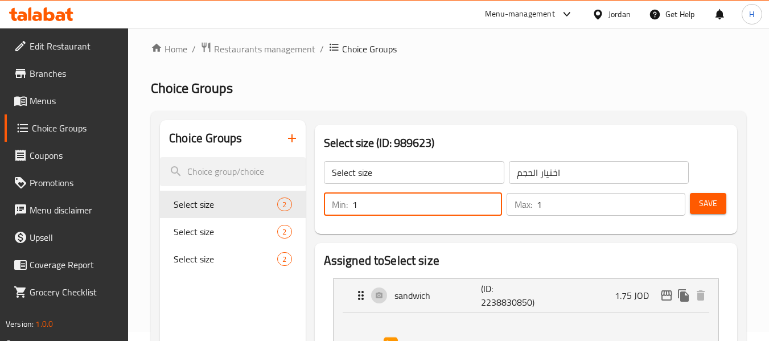
click at [428, 204] on input "1" at bounding box center [427, 204] width 150 height 23
type input "0"
click at [702, 207] on span "Save" at bounding box center [708, 203] width 18 height 14
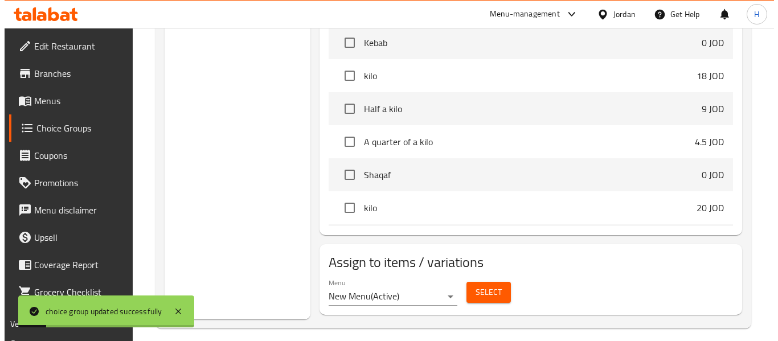
scroll to position [449, 0]
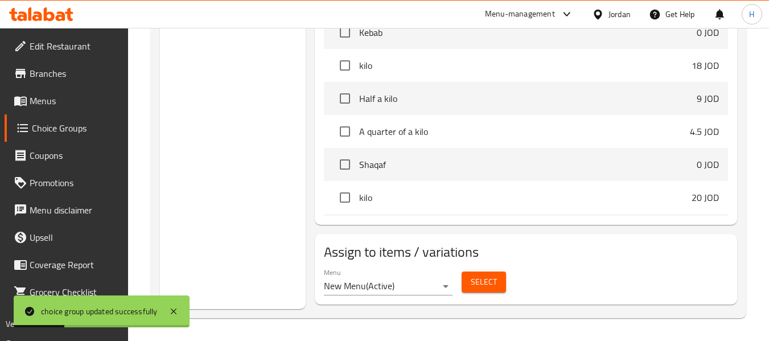
click at [482, 287] on span "Select" at bounding box center [484, 282] width 26 height 14
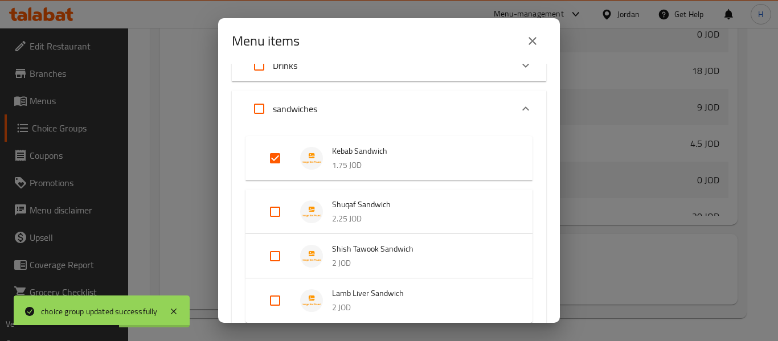
scroll to position [132, 0]
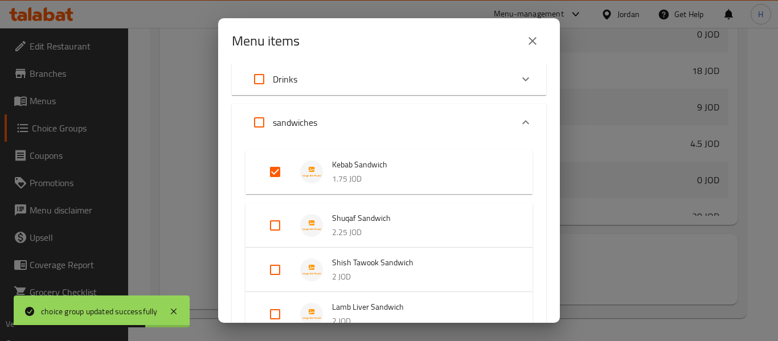
click at [375, 179] on p "1.75 JOD" at bounding box center [421, 179] width 178 height 14
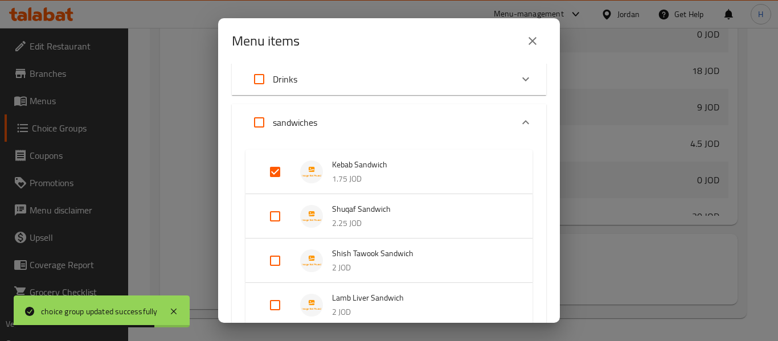
click at [375, 181] on p "1.75 JOD" at bounding box center [421, 179] width 178 height 14
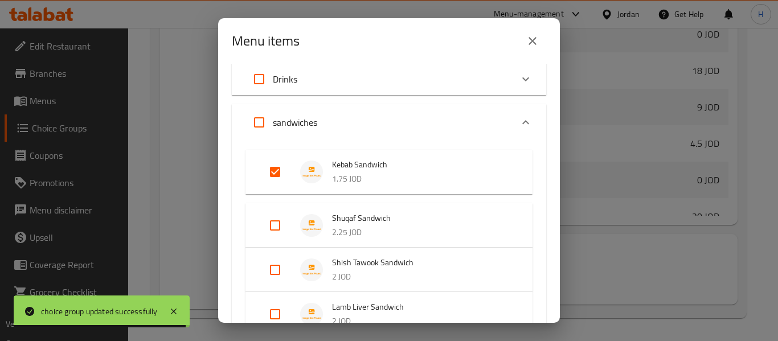
click at [583, 218] on div "Menu items 1 / 24 items selected ​ Grill Kebab 0 JOD Select weight kilo 18 JOD …" at bounding box center [389, 170] width 778 height 341
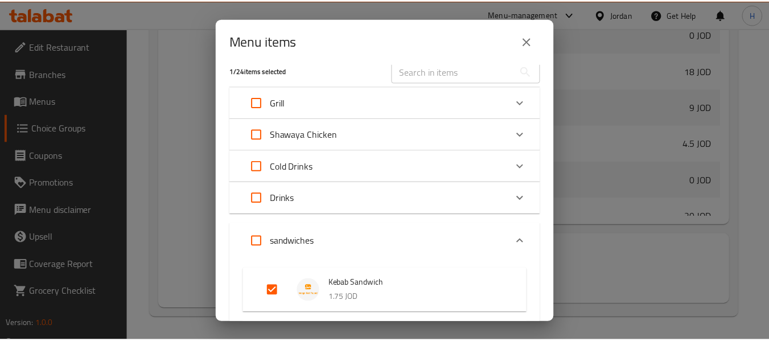
scroll to position [0, 0]
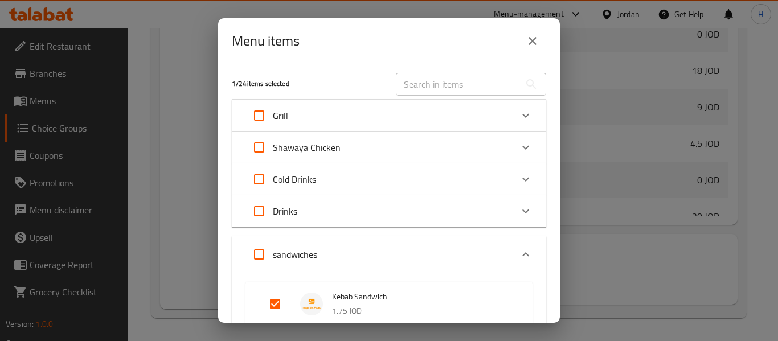
click at [530, 47] on icon "close" at bounding box center [533, 41] width 14 height 14
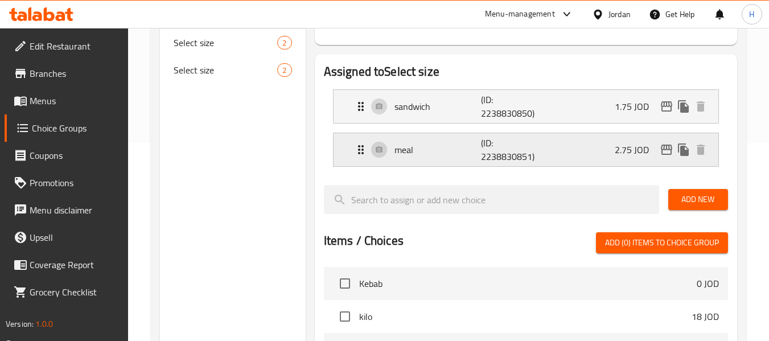
scroll to position [146, 0]
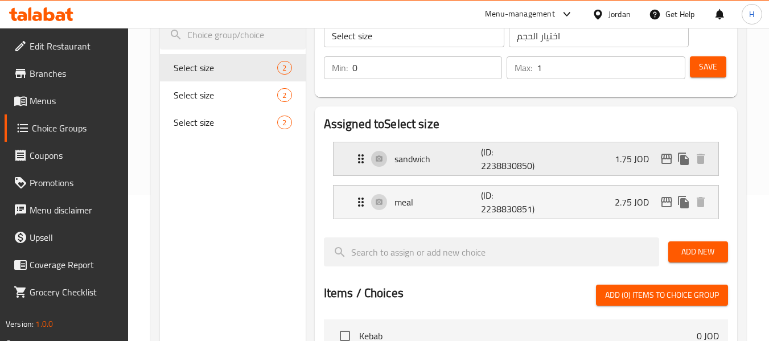
click at [512, 159] on p "(ID: 2238830850)" at bounding box center [510, 158] width 58 height 27
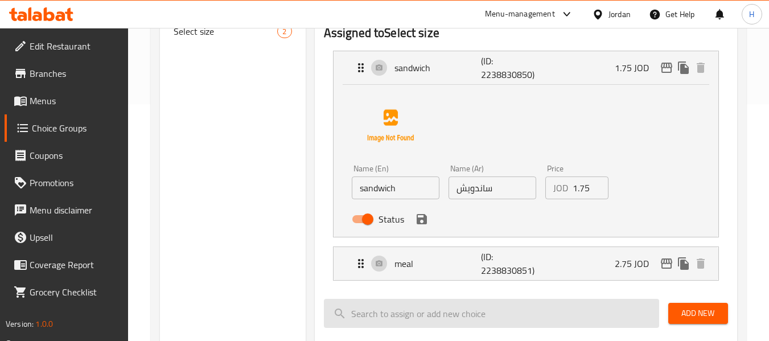
scroll to position [297, 0]
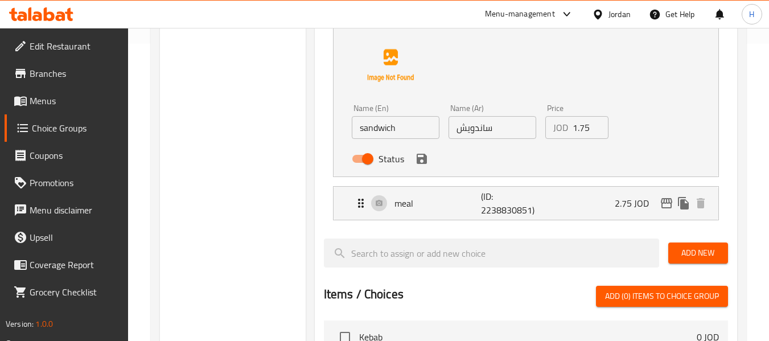
click at [360, 158] on input "Status" at bounding box center [367, 159] width 65 height 22
click at [369, 155] on input "Status" at bounding box center [356, 159] width 65 height 22
checkbox input "true"
click at [404, 128] on input "sandwich" at bounding box center [396, 127] width 88 height 23
click at [414, 128] on input "sandwich" at bounding box center [396, 127] width 88 height 23
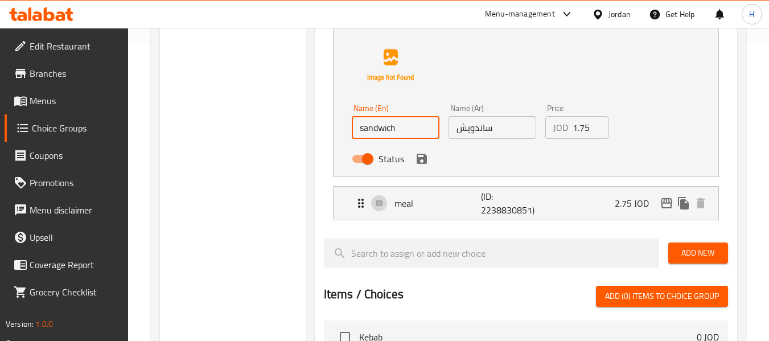
click at [414, 128] on input "sandwich" at bounding box center [396, 127] width 88 height 23
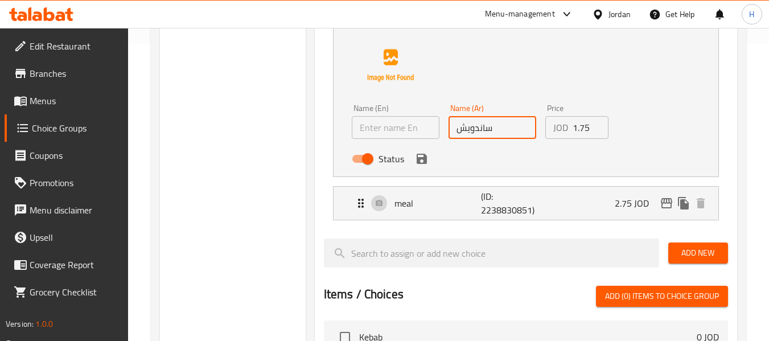
click at [473, 131] on input "ساندويش" at bounding box center [493, 127] width 88 height 23
click at [335, 147] on div "Name (En) Name (En) Name (Ar) Name (Ar) Price JOD 1.75 Price Status" at bounding box center [526, 100] width 385 height 152
click at [416, 161] on icon "save" at bounding box center [422, 159] width 14 height 14
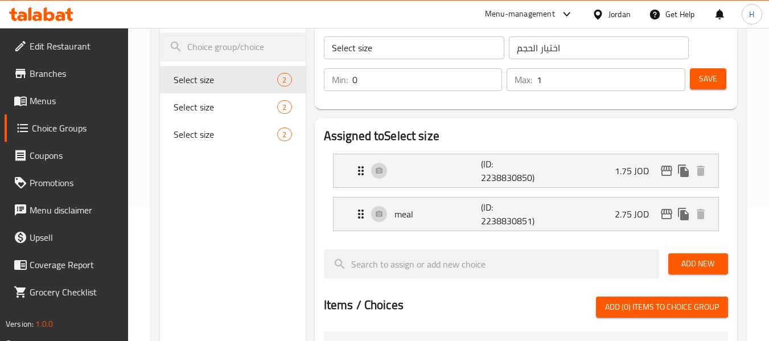
scroll to position [152, 0]
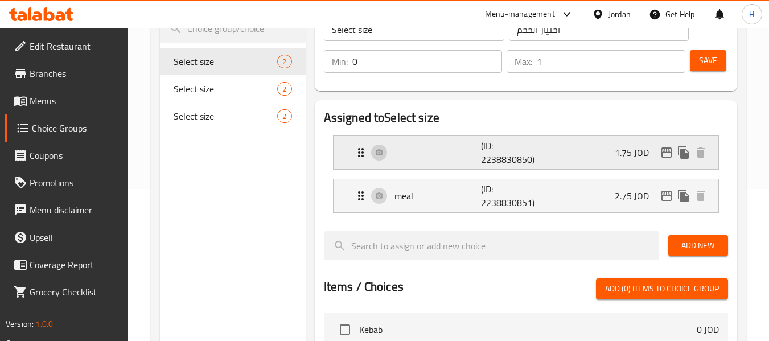
click at [450, 162] on div "(ID: 2238830850) 1.75 JOD" at bounding box center [529, 152] width 351 height 33
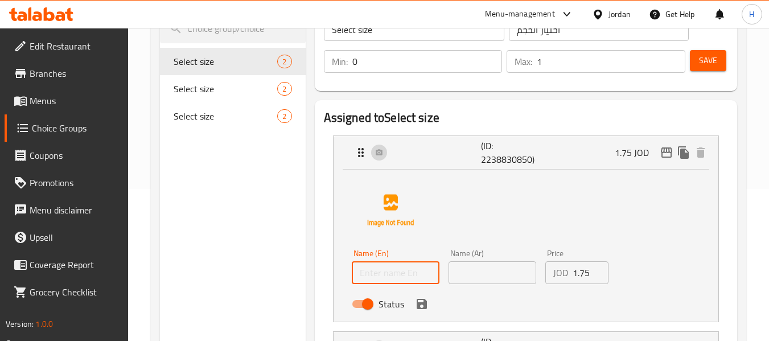
click at [391, 277] on input "text" at bounding box center [396, 272] width 88 height 23
click at [454, 274] on input "text" at bounding box center [493, 272] width 88 height 23
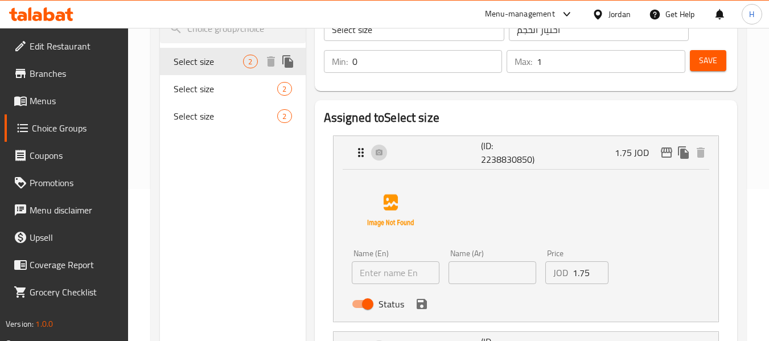
click at [239, 66] on span "Select size" at bounding box center [208, 62] width 69 height 14
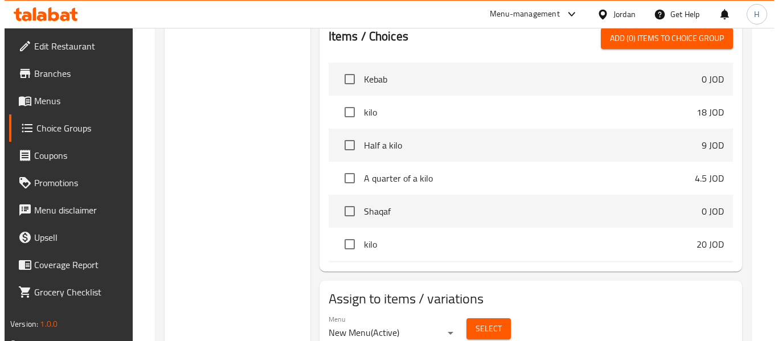
scroll to position [602, 0]
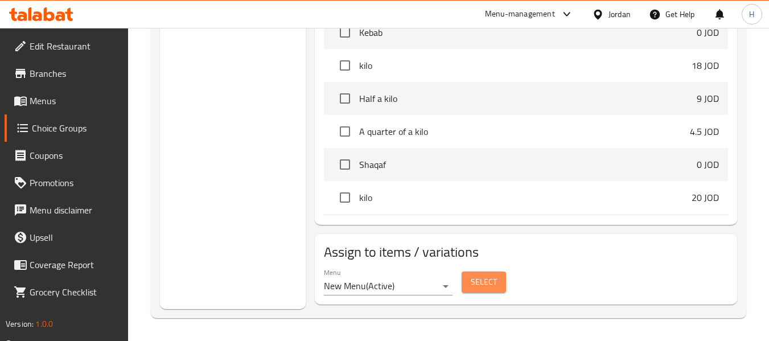
click at [480, 274] on button "Select" at bounding box center [484, 282] width 44 height 21
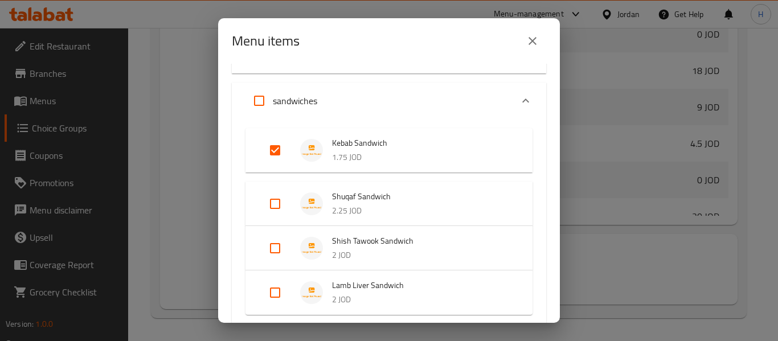
scroll to position [132, 0]
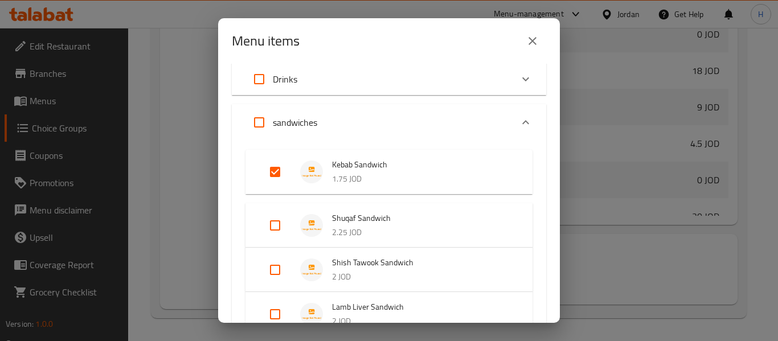
click at [271, 171] on input "Expand" at bounding box center [274, 171] width 27 height 27
checkbox input "false"
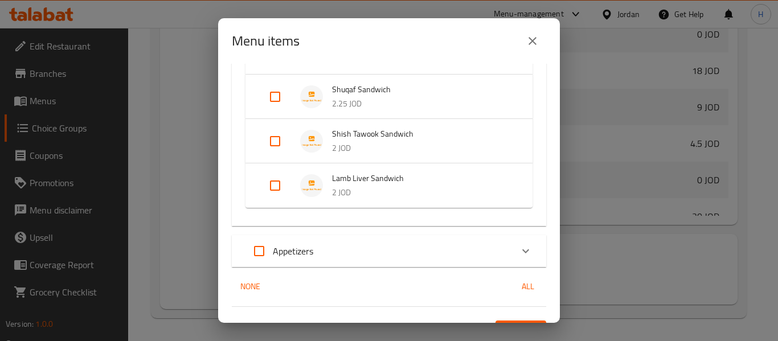
scroll to position [275, 0]
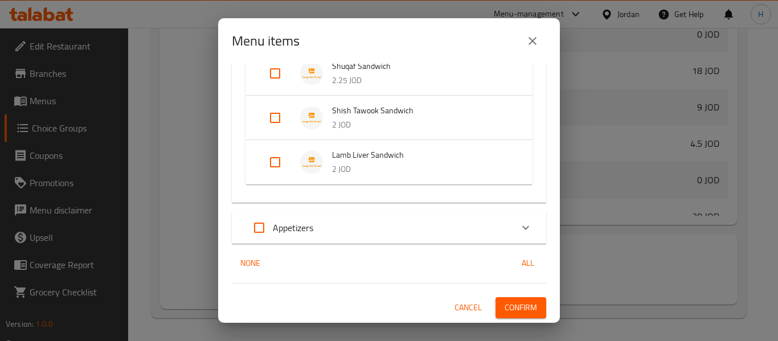
click at [300, 225] on p "Appetizers" at bounding box center [293, 228] width 40 height 14
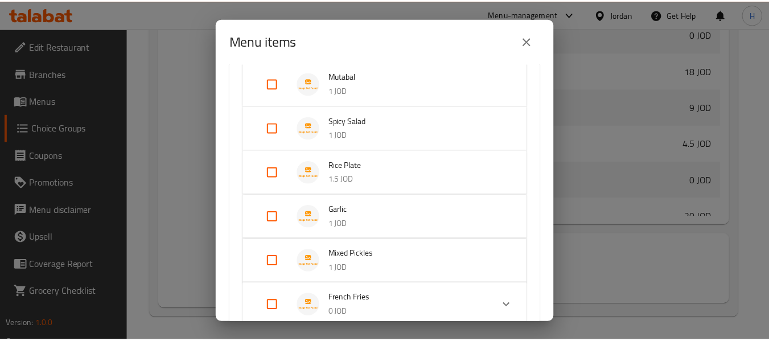
scroll to position [618, 0]
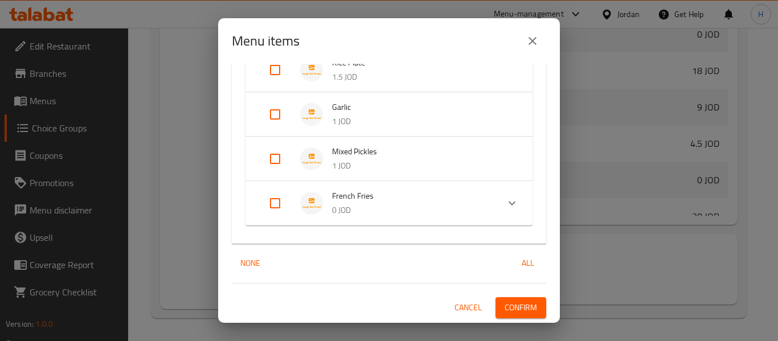
click at [517, 310] on span "Confirm" at bounding box center [521, 308] width 32 height 14
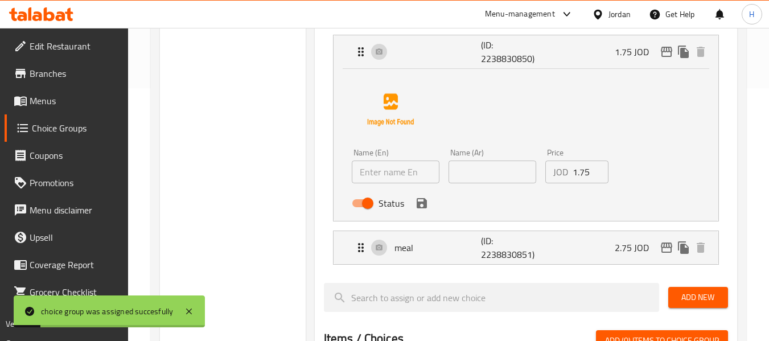
scroll to position [0, 0]
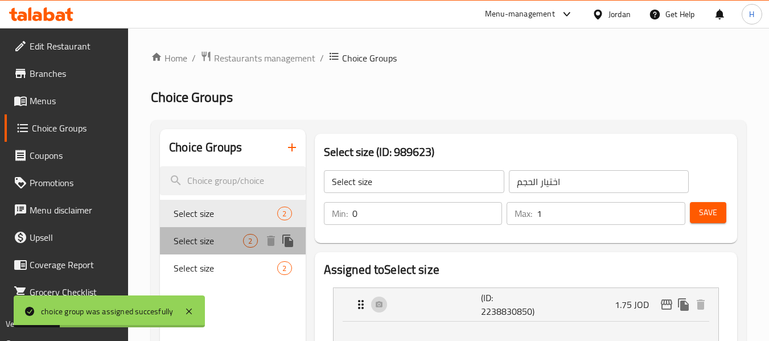
click at [225, 232] on div "Select size 2" at bounding box center [232, 240] width 145 height 27
type input "1"
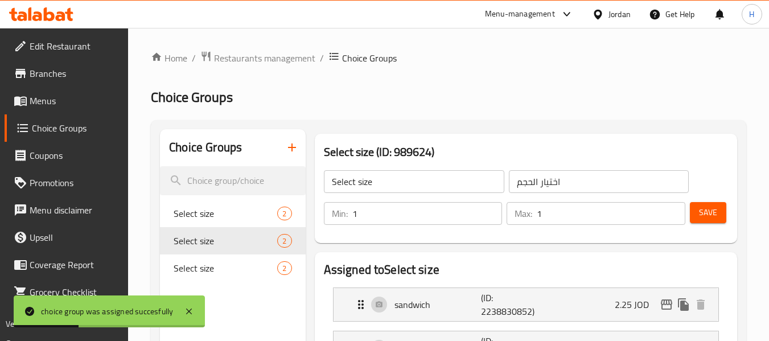
click at [454, 216] on input "1" at bounding box center [427, 213] width 150 height 23
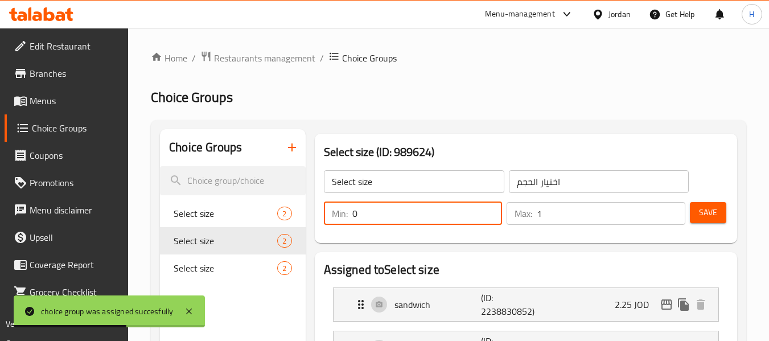
type input "0"
click at [576, 218] on input "1" at bounding box center [611, 213] width 149 height 23
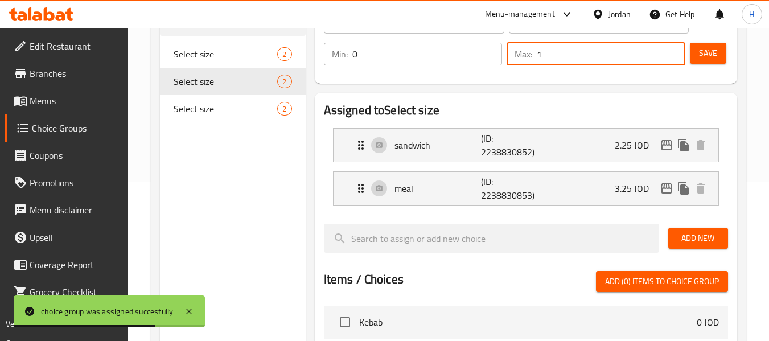
scroll to position [152, 0]
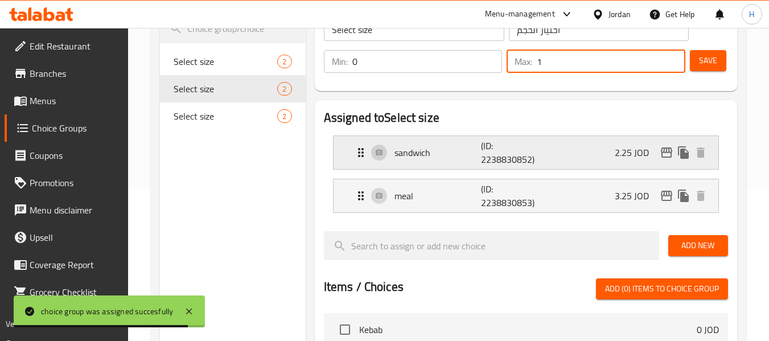
click at [512, 163] on p "(ID: 2238830852)" at bounding box center [510, 152] width 58 height 27
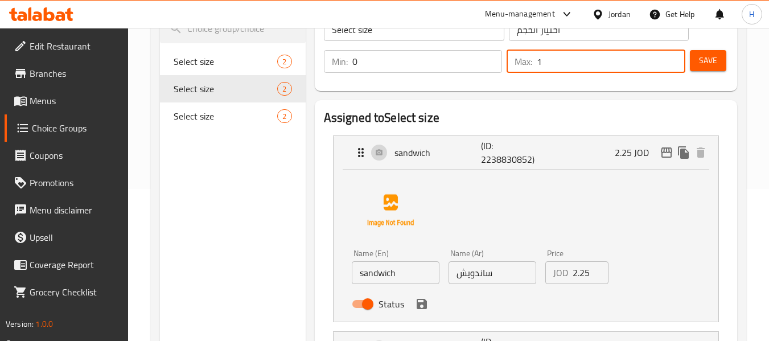
click at [209, 55] on span "Select size" at bounding box center [226, 62] width 104 height 14
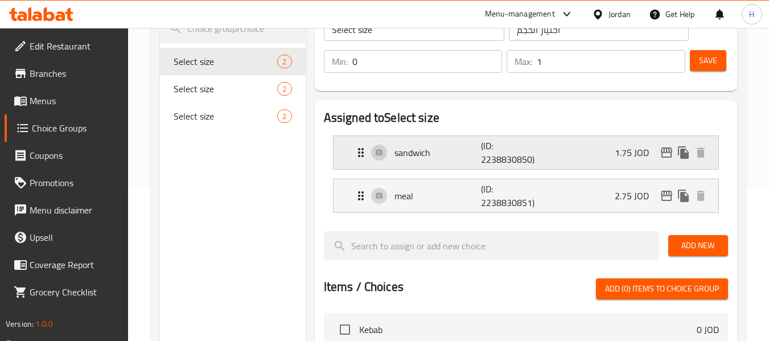
click at [399, 168] on div "sandwich (ID: 2238830850) 1.75 JOD" at bounding box center [529, 152] width 351 height 33
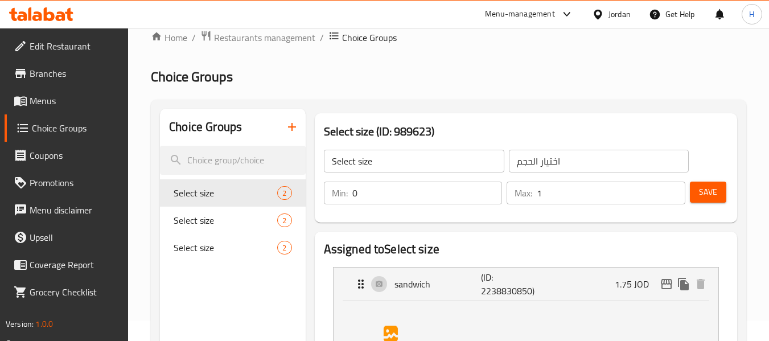
scroll to position [0, 0]
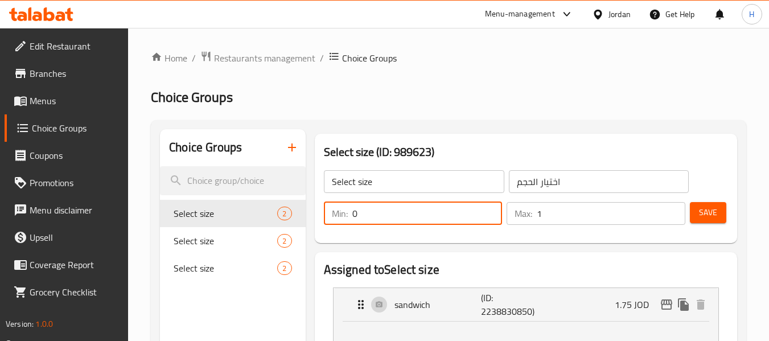
click at [371, 218] on input "0" at bounding box center [427, 213] width 150 height 23
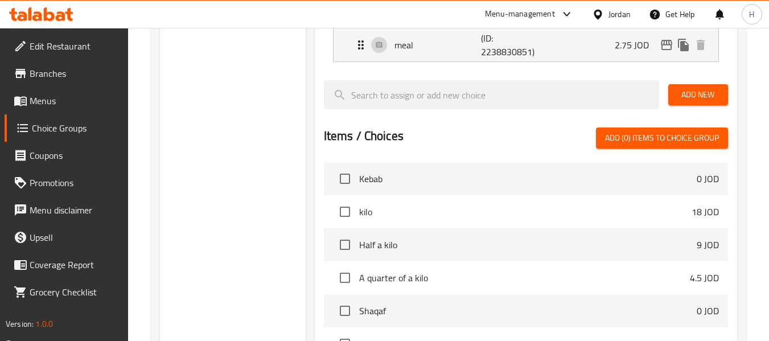
scroll to position [152, 0]
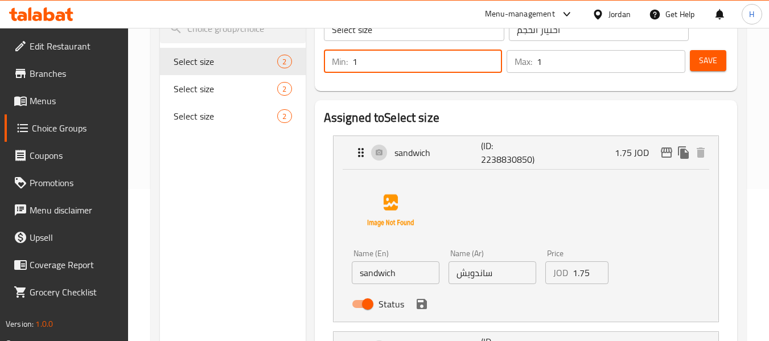
type input "1"
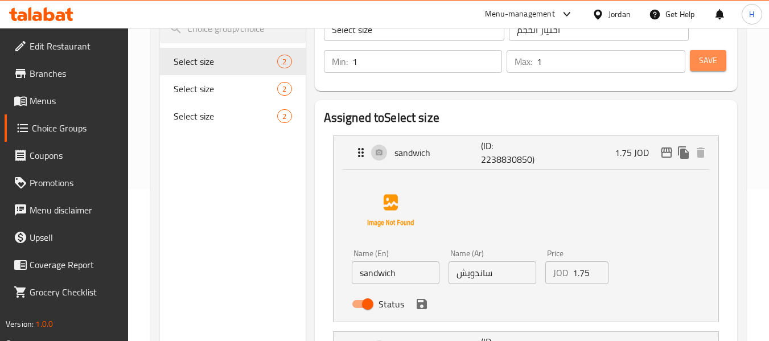
click at [708, 55] on span "Save" at bounding box center [708, 61] width 18 height 14
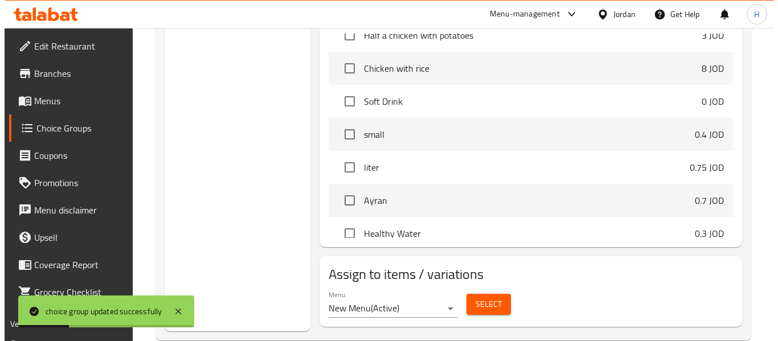
scroll to position [449, 0]
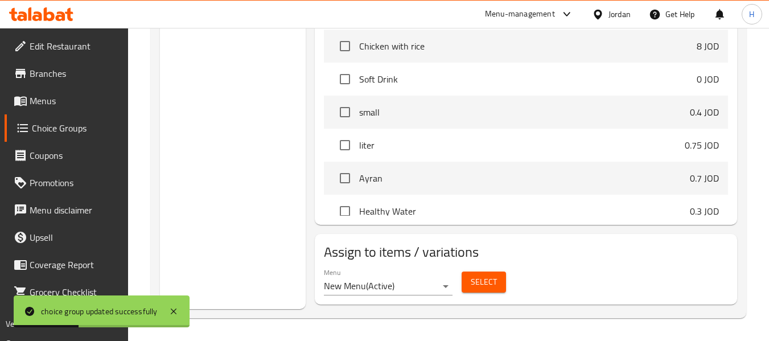
click at [481, 284] on span "Select" at bounding box center [484, 282] width 26 height 14
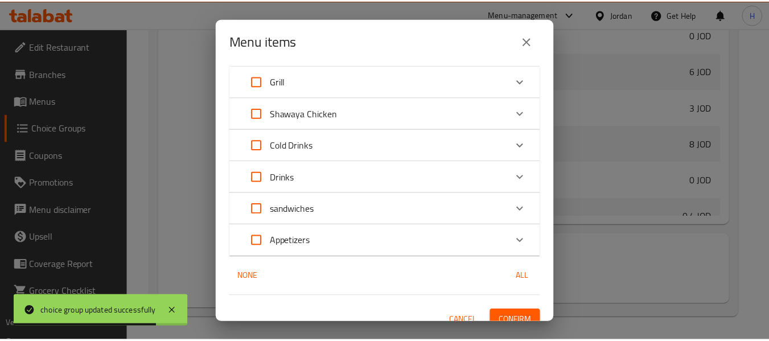
scroll to position [47, 0]
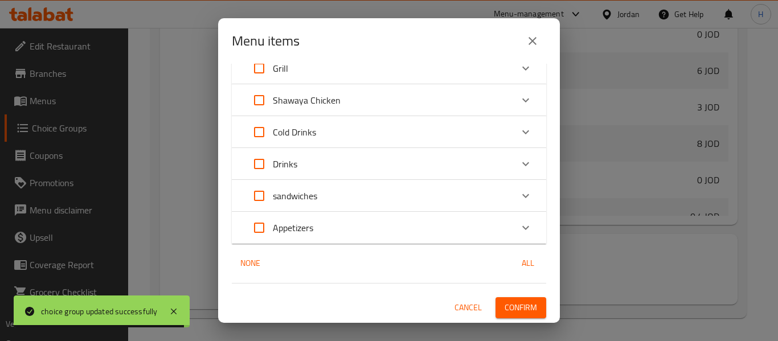
click at [639, 259] on div "Menu items 0 / 24 items selected ​ Grill Kebab 0 JOD Select weight kilo 18 JOD …" at bounding box center [389, 170] width 778 height 341
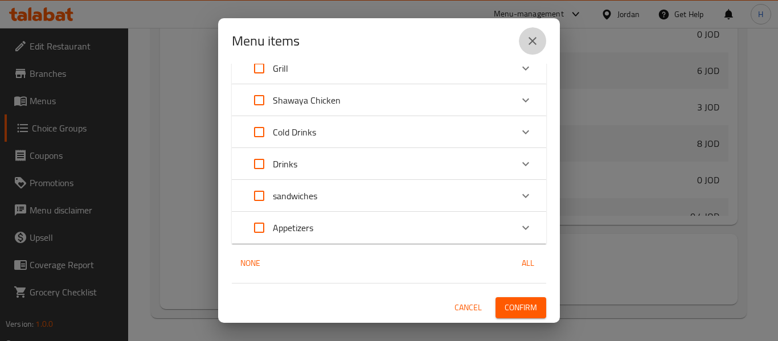
click at [528, 40] on icon "close" at bounding box center [533, 41] width 14 height 14
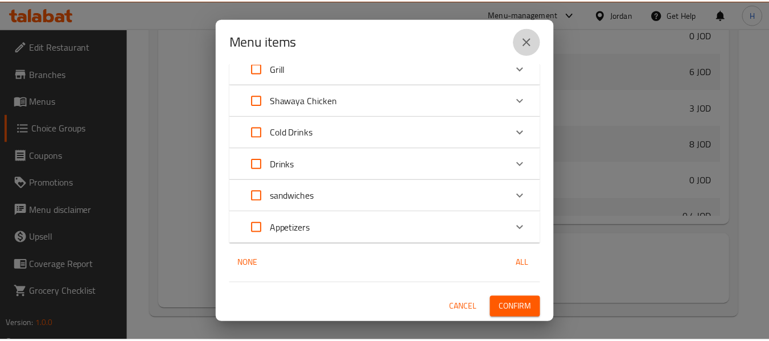
scroll to position [829, 0]
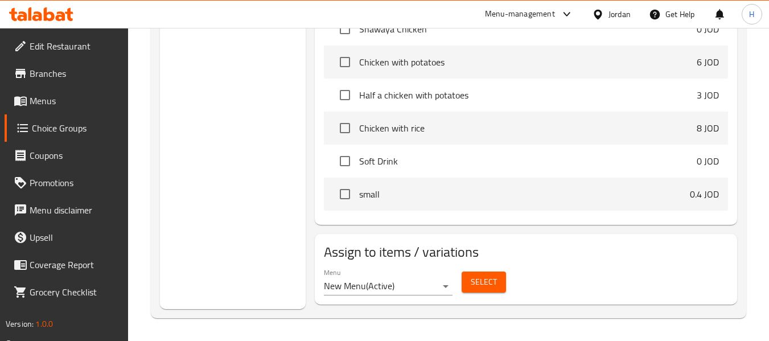
click at [57, 99] on span "Menus" at bounding box center [75, 101] width 90 height 14
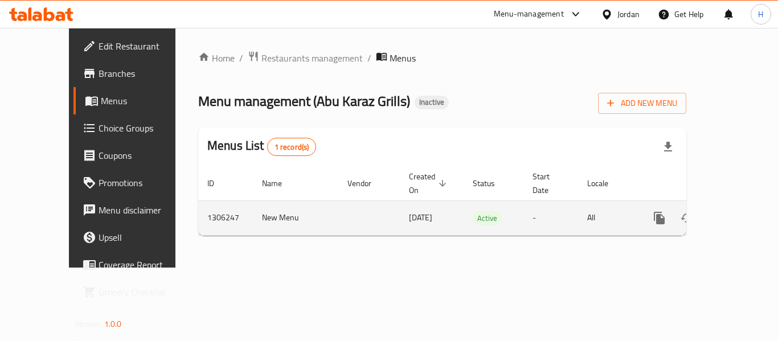
click at [739, 211] on icon "enhanced table" at bounding box center [742, 218] width 14 height 14
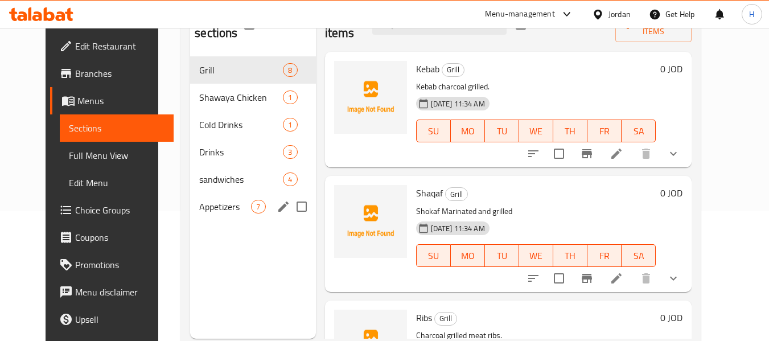
scroll to position [159, 0]
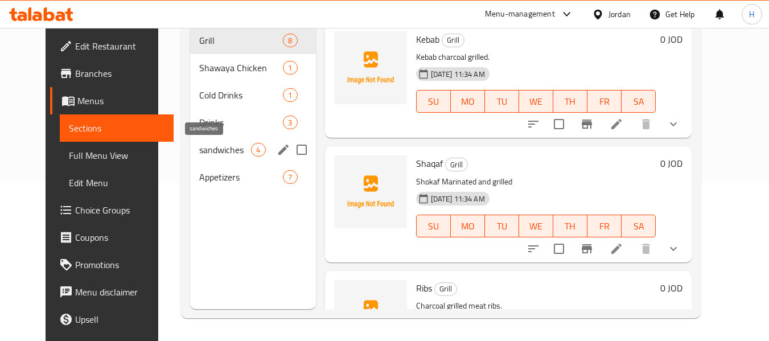
click at [204, 141] on div "sandwiches 4" at bounding box center [252, 149] width 125 height 27
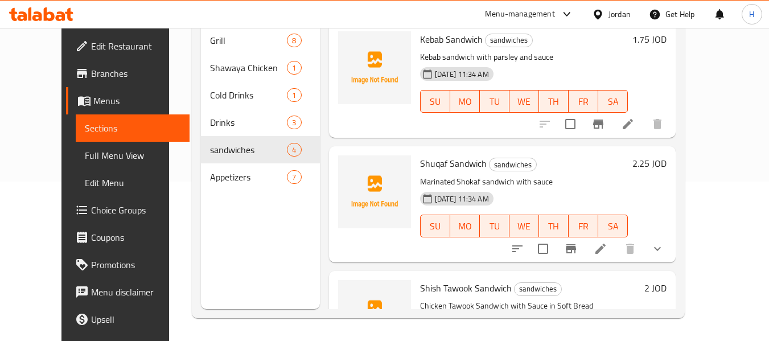
click at [633, 128] on icon at bounding box center [628, 124] width 10 height 10
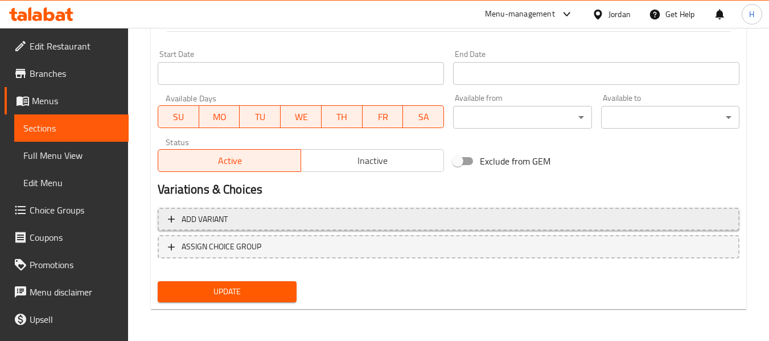
click at [364, 212] on span "Add variant" at bounding box center [448, 219] width 561 height 14
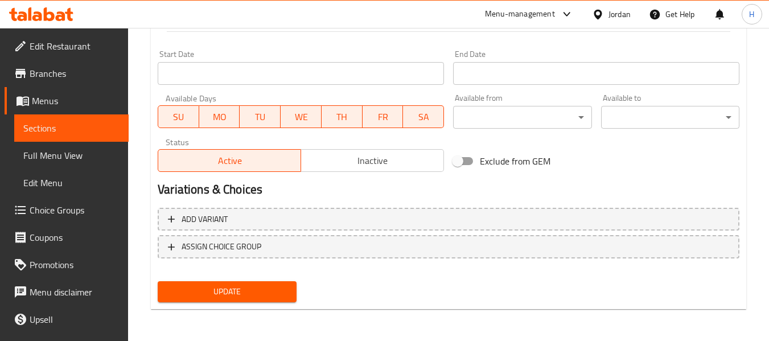
scroll to position [456, 0]
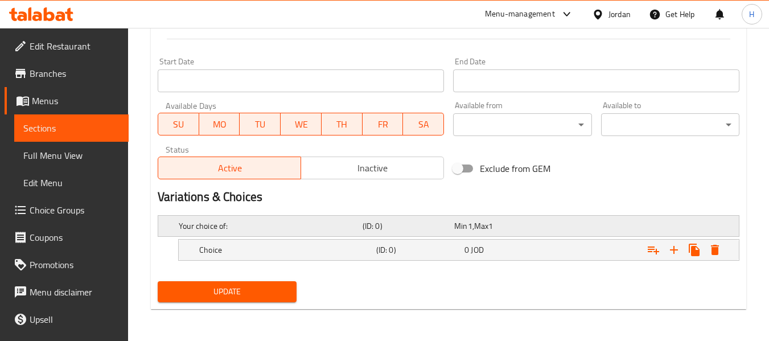
click at [309, 220] on h5 "Your choice of:" at bounding box center [268, 225] width 179 height 11
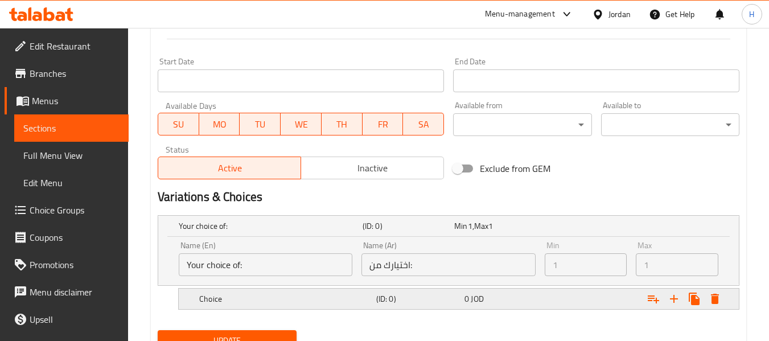
click at [313, 234] on div "Choice" at bounding box center [269, 226] width 184 height 16
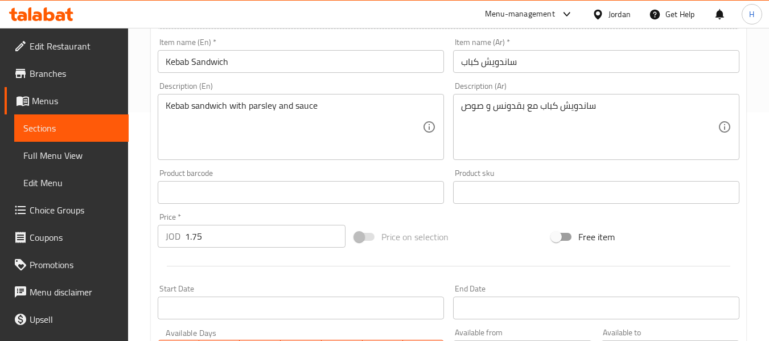
scroll to position [251, 0]
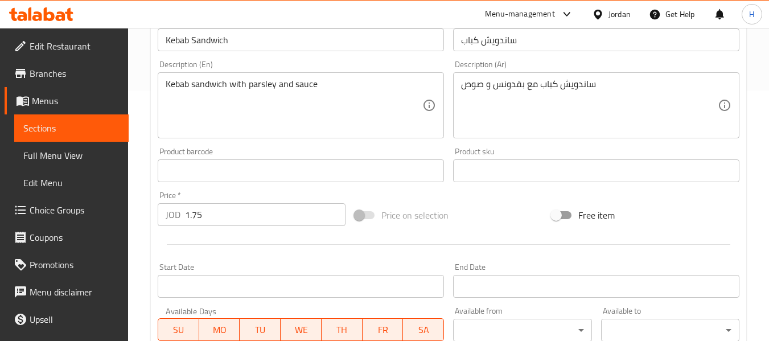
click at [58, 204] on span "Choice Groups" at bounding box center [75, 210] width 90 height 14
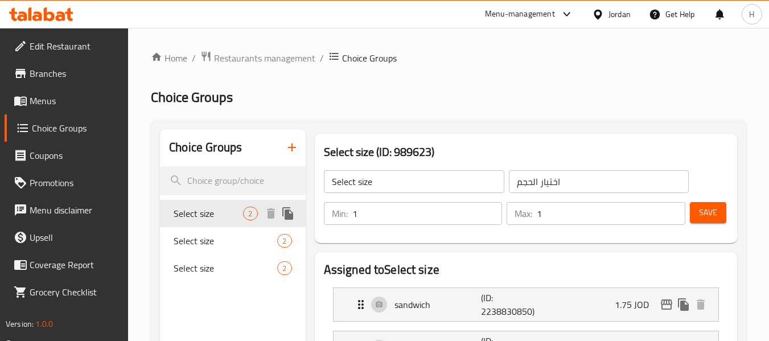
click at [229, 219] on span "Select size" at bounding box center [208, 214] width 69 height 14
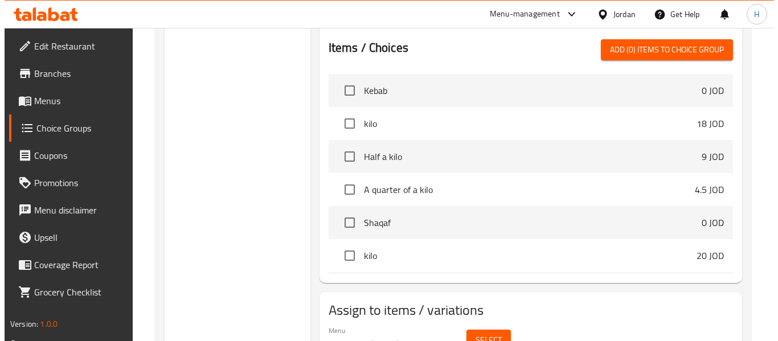
scroll to position [449, 0]
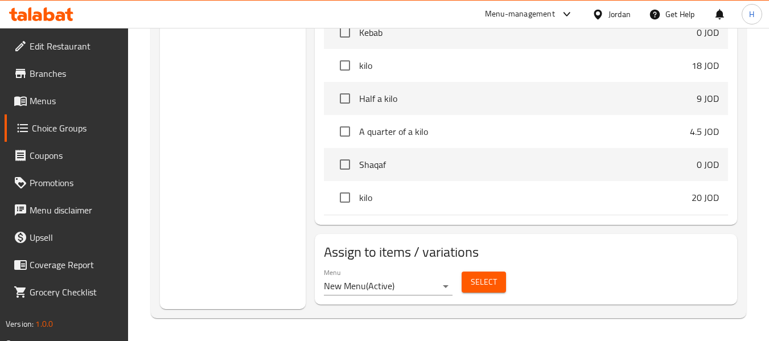
click at [481, 286] on span "Select" at bounding box center [484, 282] width 26 height 14
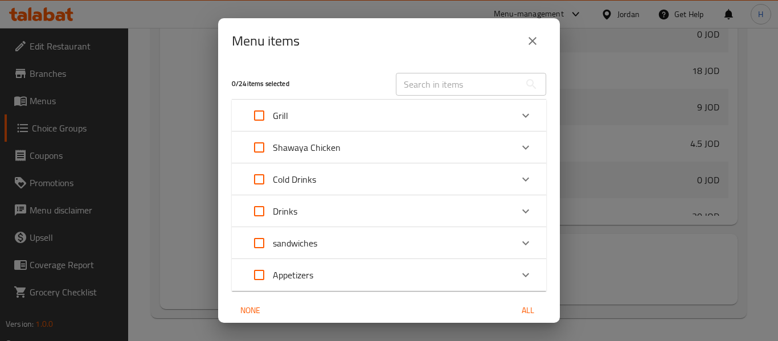
scroll to position [47, 0]
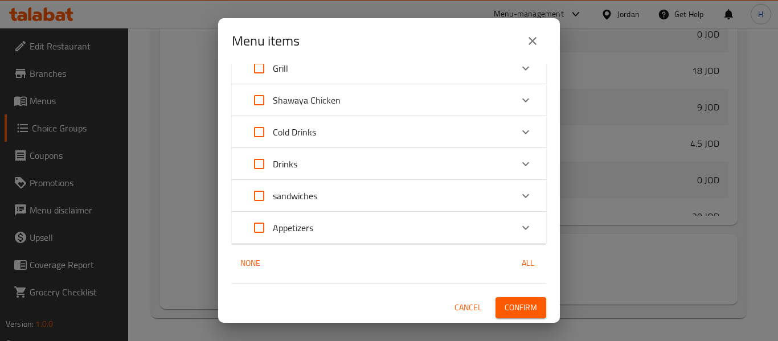
click at [519, 195] on icon "Expand" at bounding box center [526, 196] width 14 height 14
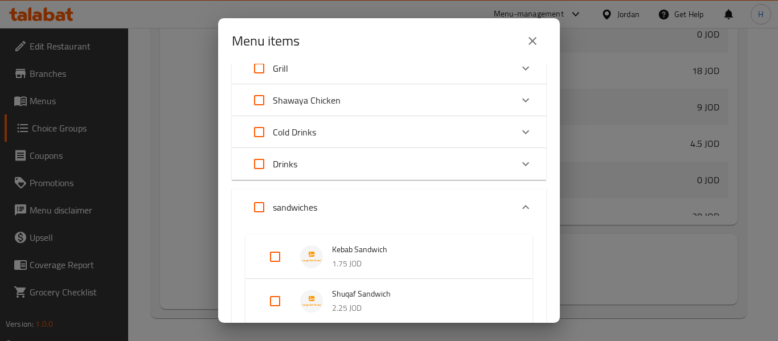
click at [270, 249] on input "Expand" at bounding box center [274, 256] width 27 height 27
checkbox input "true"
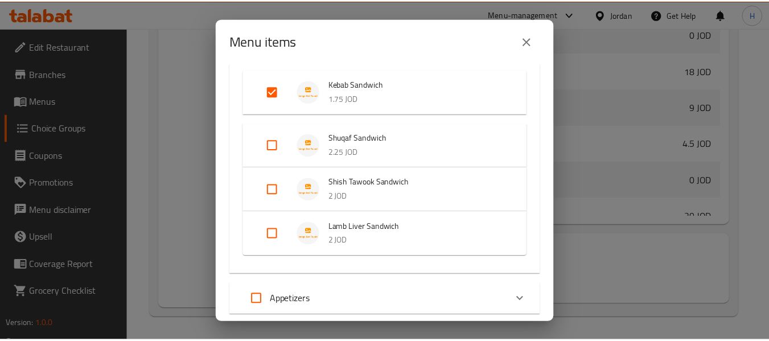
scroll to position [284, 0]
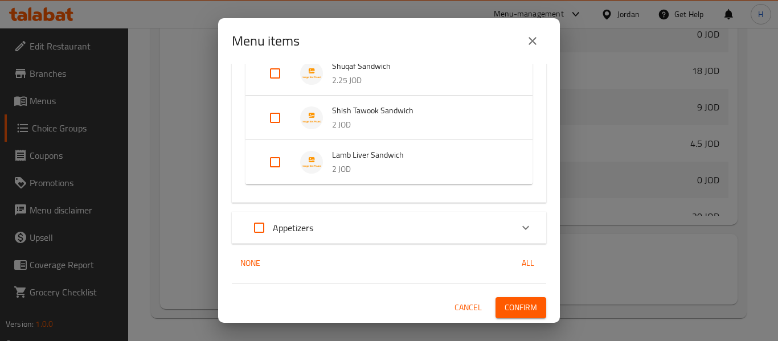
click at [507, 297] on button "Confirm" at bounding box center [520, 307] width 51 height 21
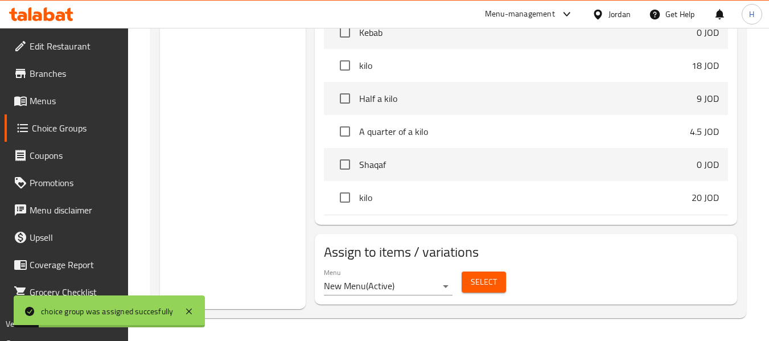
click at [46, 97] on span "Menus" at bounding box center [75, 101] width 90 height 14
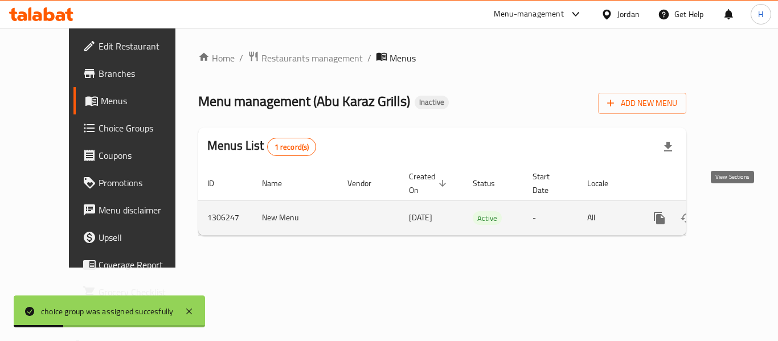
click at [728, 207] on link "enhanced table" at bounding box center [741, 217] width 27 height 27
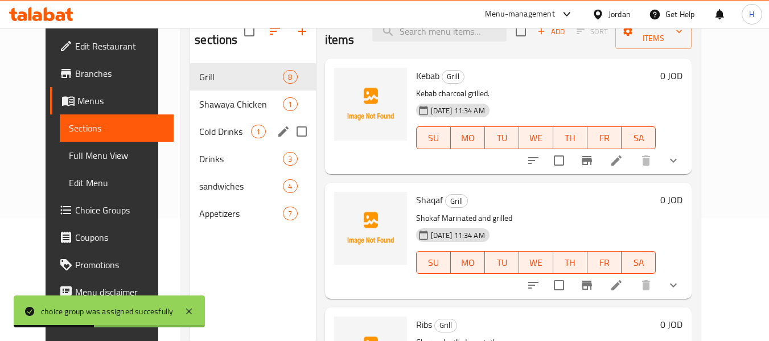
scroll to position [159, 0]
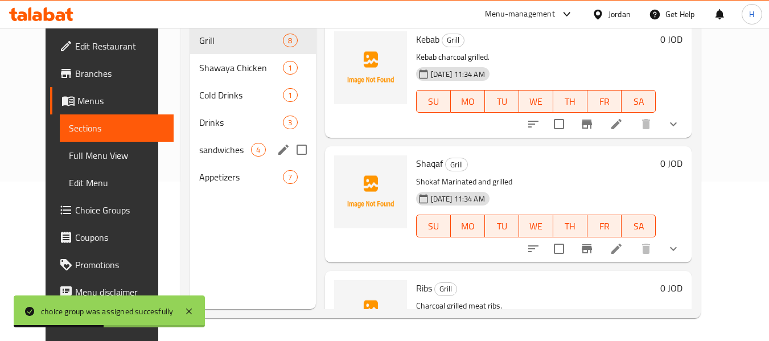
click at [198, 138] on div "sandwiches 4" at bounding box center [252, 149] width 125 height 27
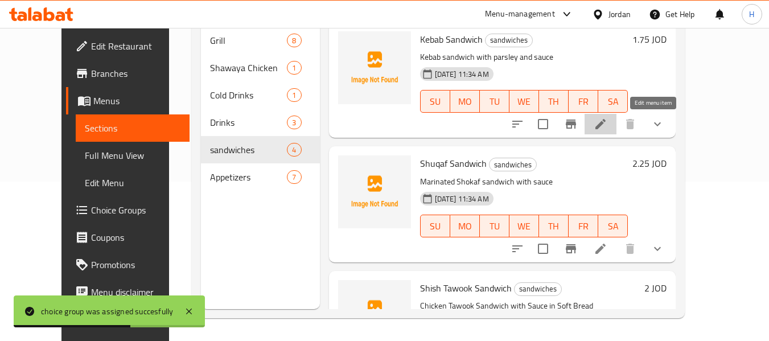
click at [608, 120] on icon at bounding box center [601, 124] width 14 height 14
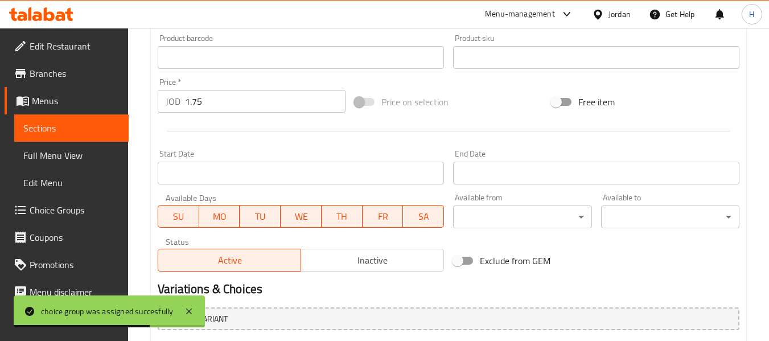
scroll to position [482, 0]
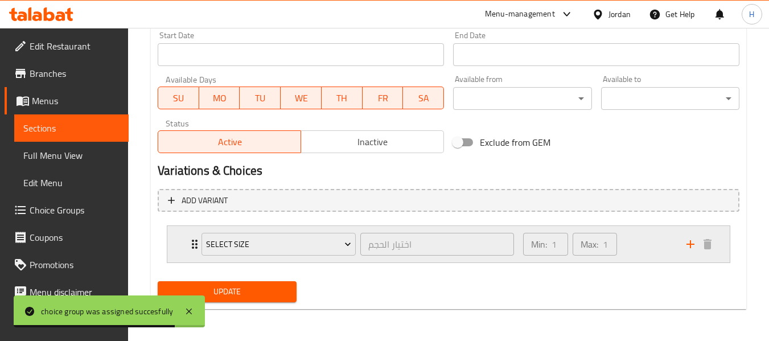
click at [646, 240] on div "Min: 1 ​ Max: 1 ​" at bounding box center [597, 244] width 163 height 36
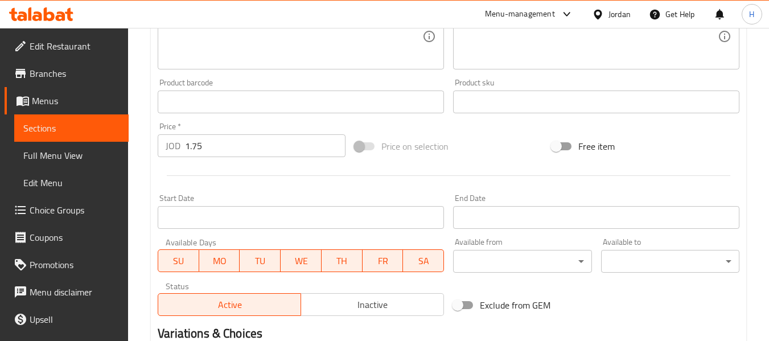
scroll to position [280, 0]
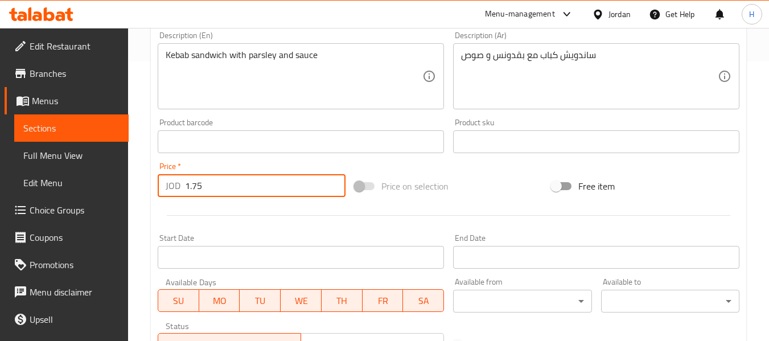
click at [208, 175] on input "1.75" at bounding box center [265, 185] width 161 height 23
click at [207, 178] on input "1.75" at bounding box center [265, 185] width 161 height 23
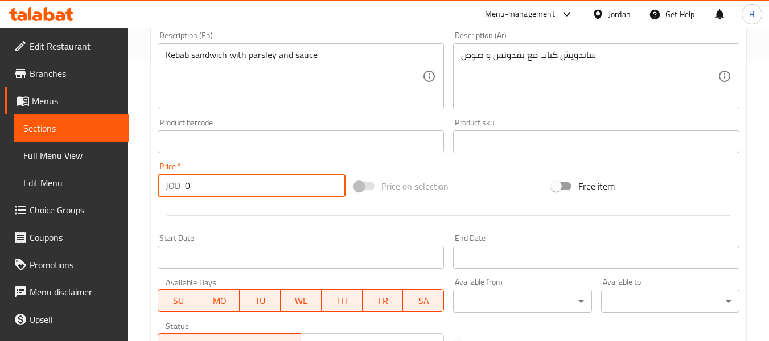
scroll to position [583, 0]
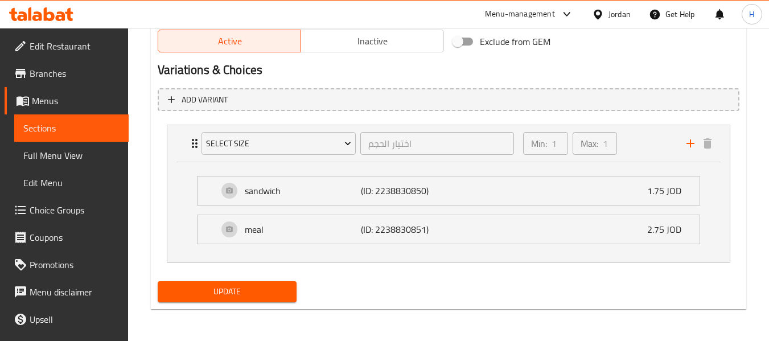
type input "0"
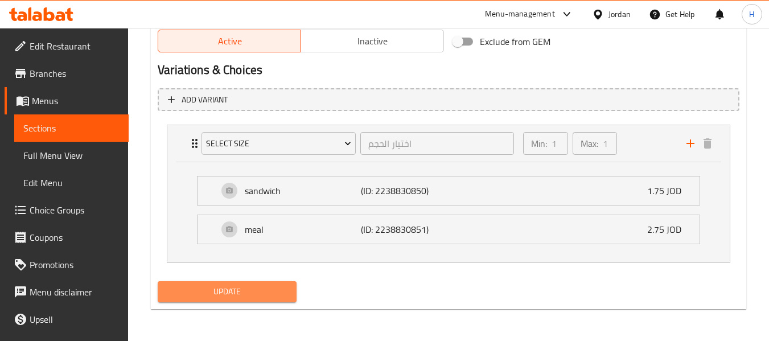
click at [219, 288] on span "Update" at bounding box center [227, 292] width 120 height 14
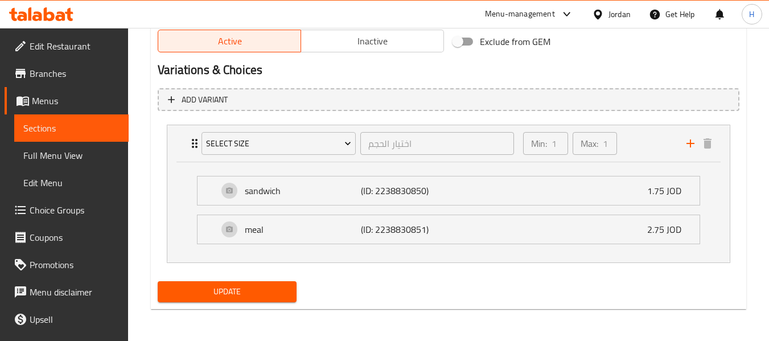
click at [223, 288] on span "Update" at bounding box center [227, 292] width 120 height 14
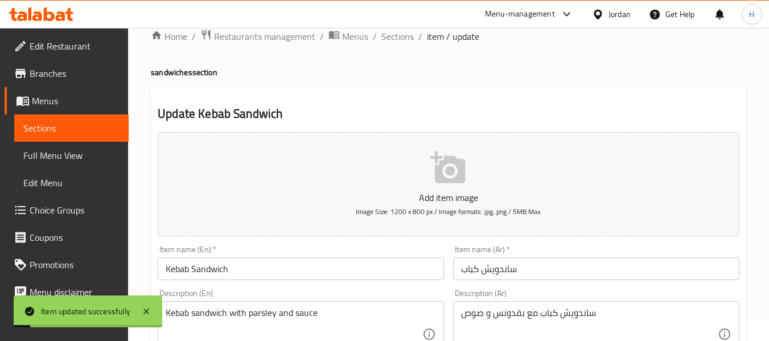
scroll to position [0, 0]
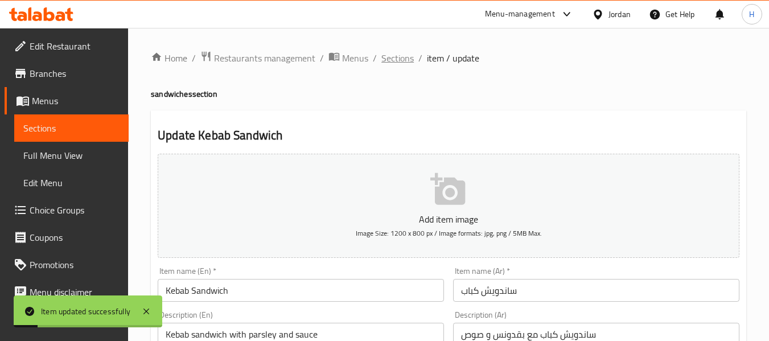
click at [409, 59] on span "Sections" at bounding box center [398, 58] width 32 height 14
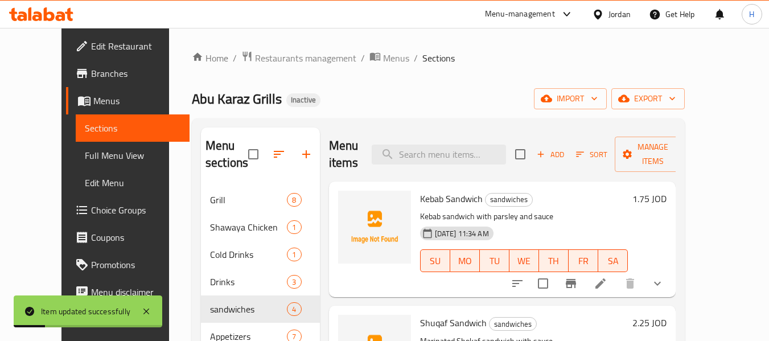
scroll to position [152, 0]
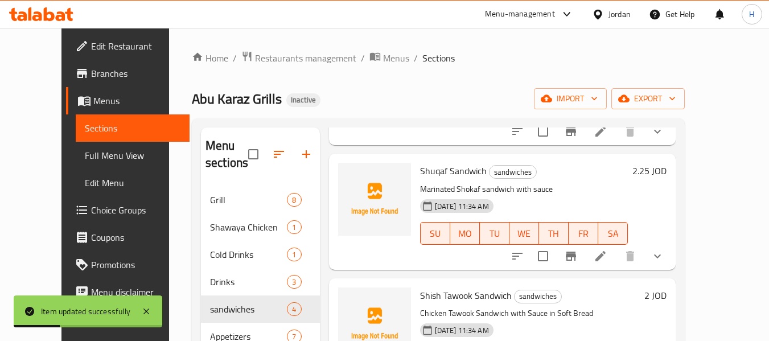
click at [608, 258] on icon at bounding box center [601, 256] width 14 height 14
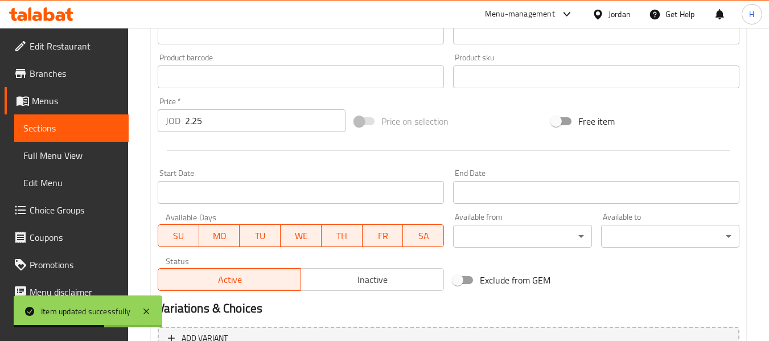
scroll to position [330, 0]
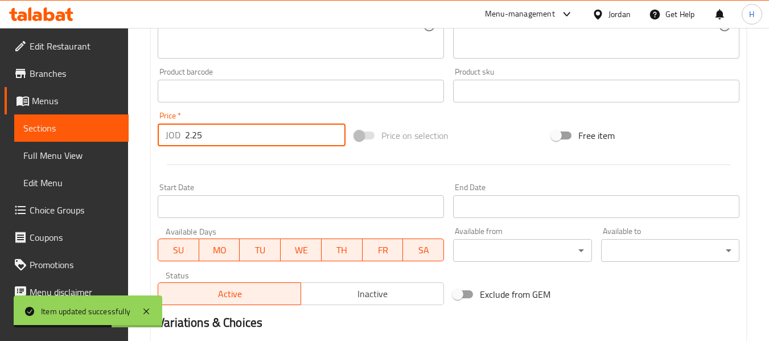
click at [212, 129] on input "2.25" at bounding box center [265, 135] width 161 height 23
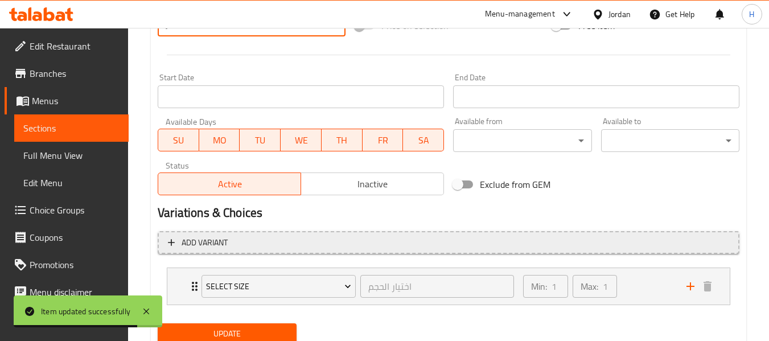
scroll to position [482, 0]
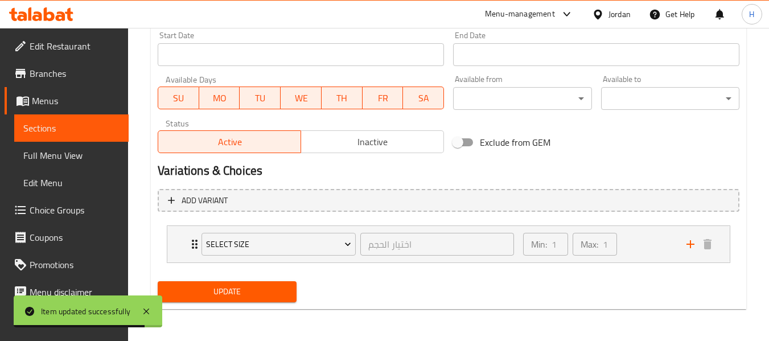
type input "0"
click at [229, 283] on button "Update" at bounding box center [227, 291] width 138 height 21
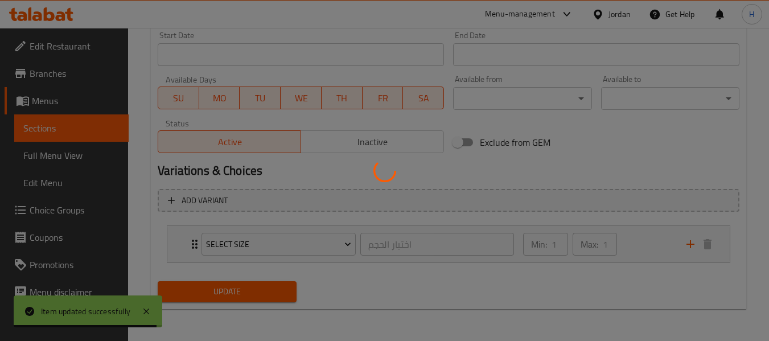
click at [646, 233] on div at bounding box center [384, 170] width 769 height 341
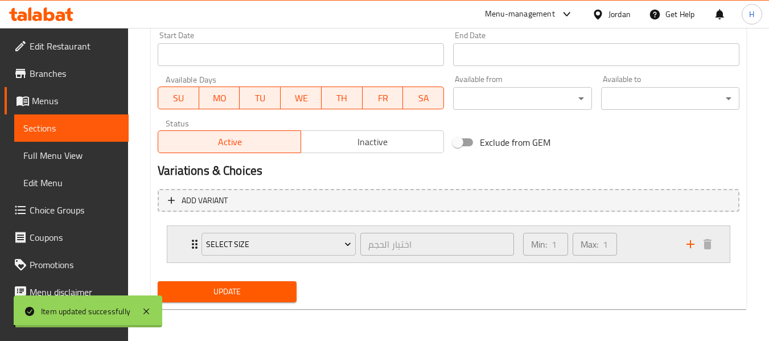
click at [645, 238] on div "Min: 1 ​ Max: 1 ​" at bounding box center [597, 244] width 163 height 36
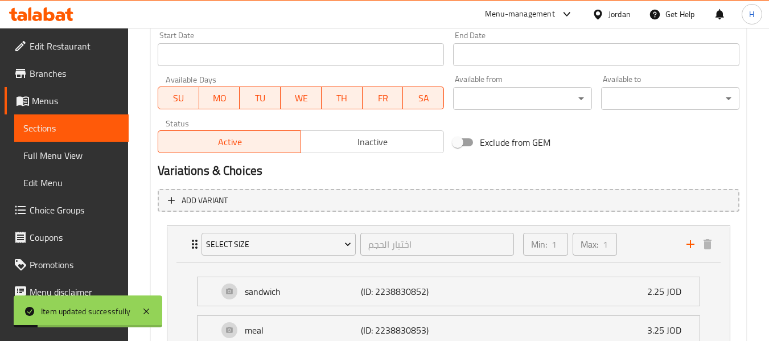
scroll to position [0, 0]
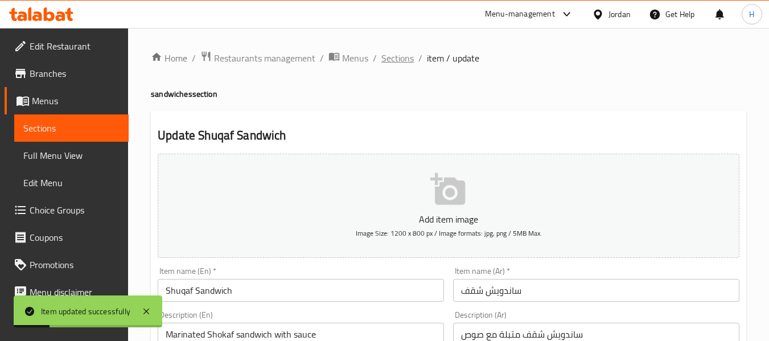
click at [399, 56] on span "Sections" at bounding box center [398, 58] width 32 height 14
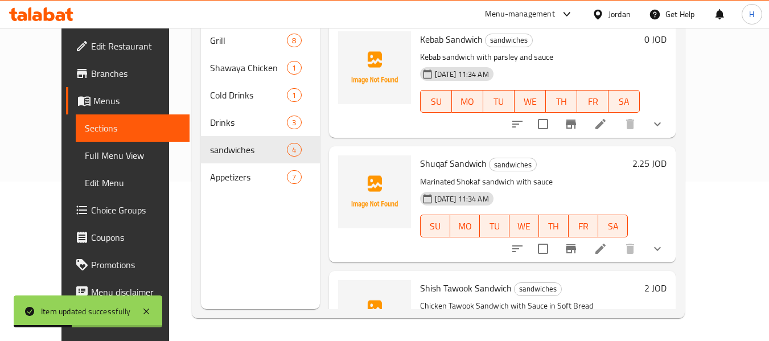
scroll to position [202, 0]
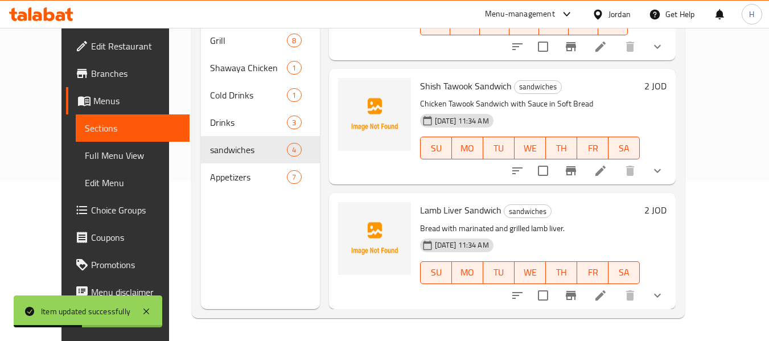
click at [606, 171] on icon at bounding box center [601, 171] width 10 height 10
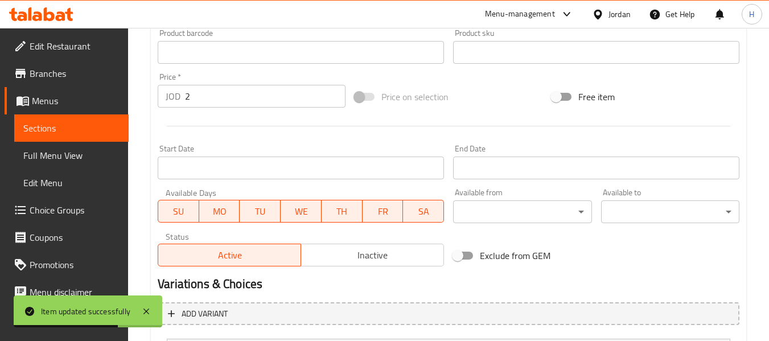
scroll to position [330, 0]
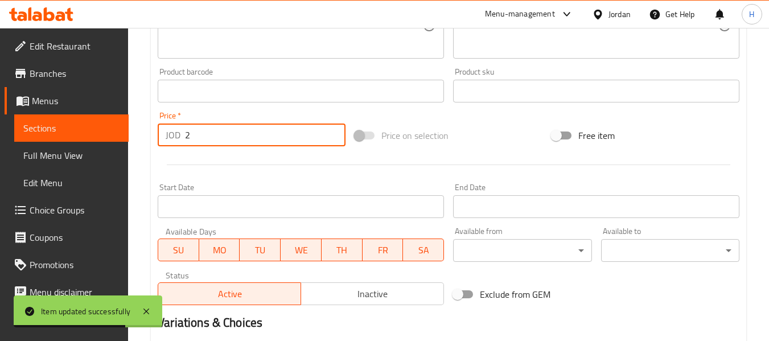
click at [222, 133] on input "2" at bounding box center [265, 135] width 161 height 23
type input "2"
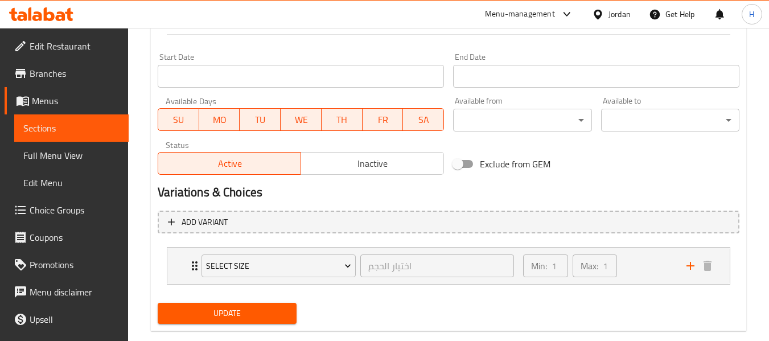
scroll to position [482, 0]
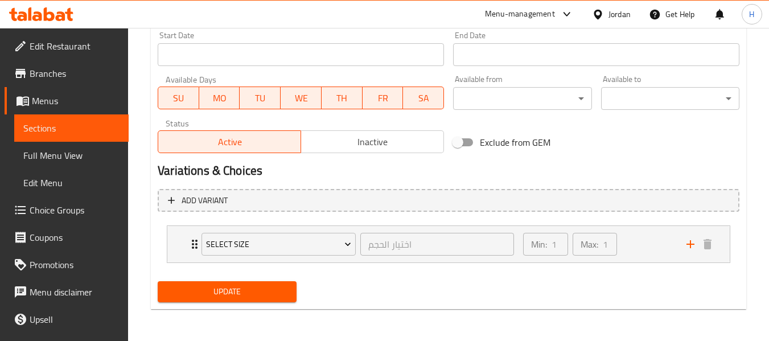
type input "0"
click at [236, 290] on span "Update" at bounding box center [227, 292] width 120 height 14
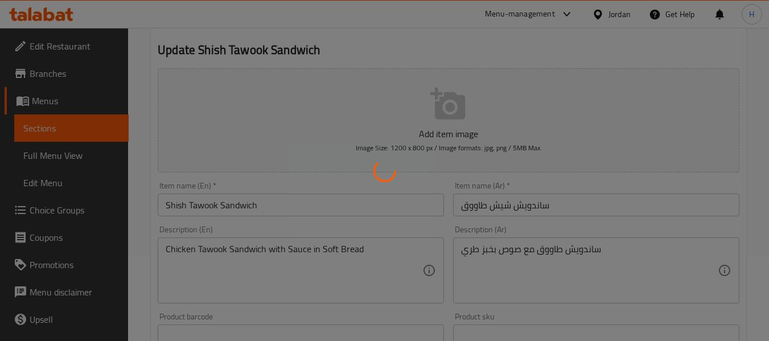
scroll to position [0, 0]
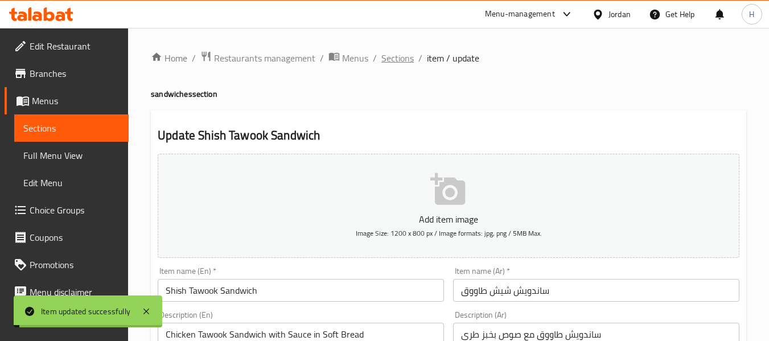
click at [396, 64] on span "Sections" at bounding box center [398, 58] width 32 height 14
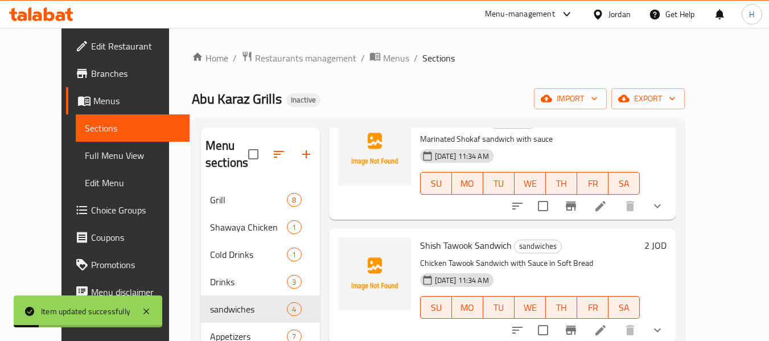
scroll to position [159, 0]
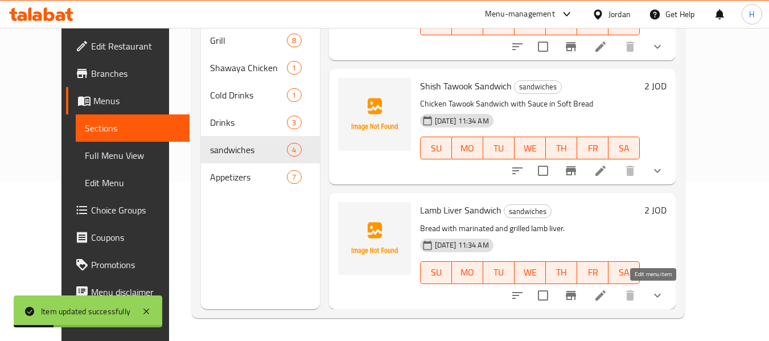
click at [606, 294] on icon at bounding box center [601, 295] width 10 height 10
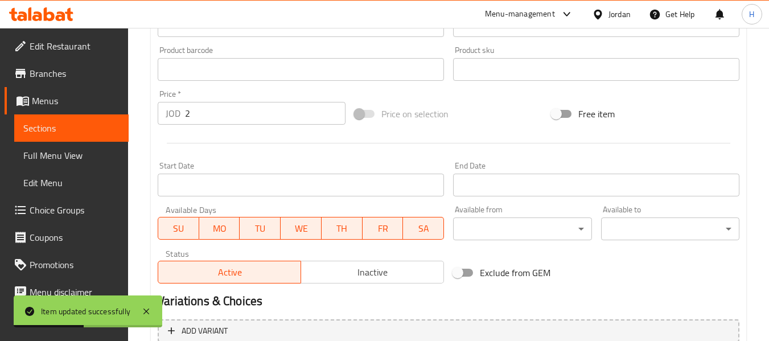
scroll to position [330, 0]
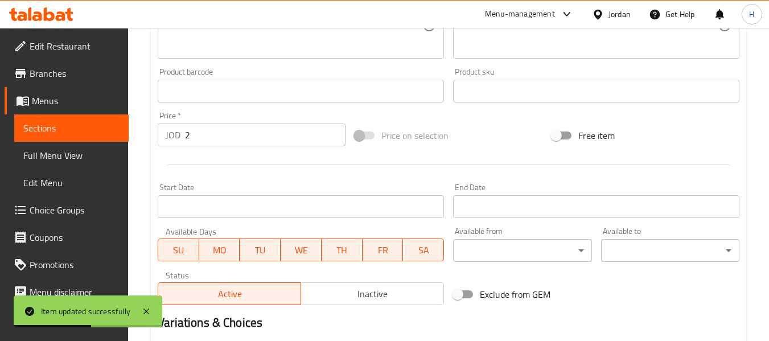
click at [206, 133] on input "2" at bounding box center [265, 135] width 161 height 23
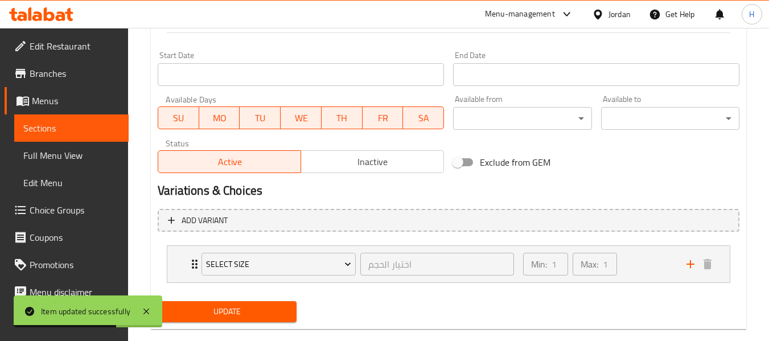
scroll to position [482, 0]
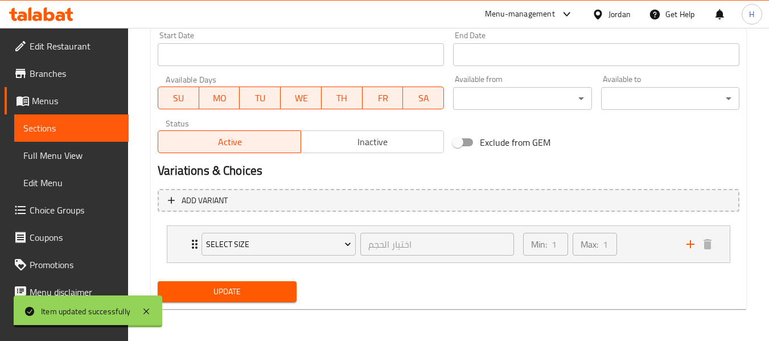
type input "0"
click at [238, 277] on div "Update" at bounding box center [226, 292] width 147 height 30
click at [233, 292] on span "Update" at bounding box center [227, 292] width 120 height 14
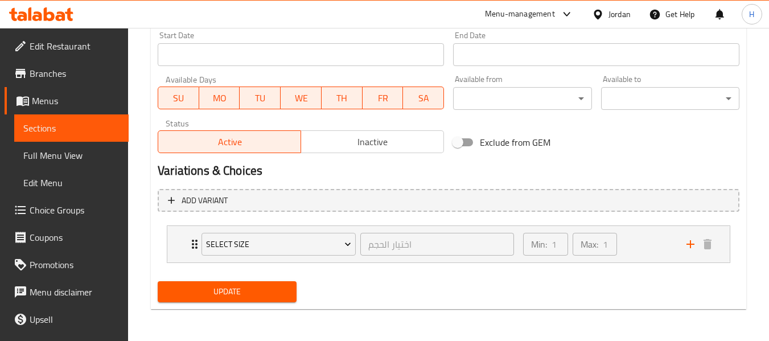
click at [43, 145] on link "Full Menu View" at bounding box center [71, 155] width 114 height 27
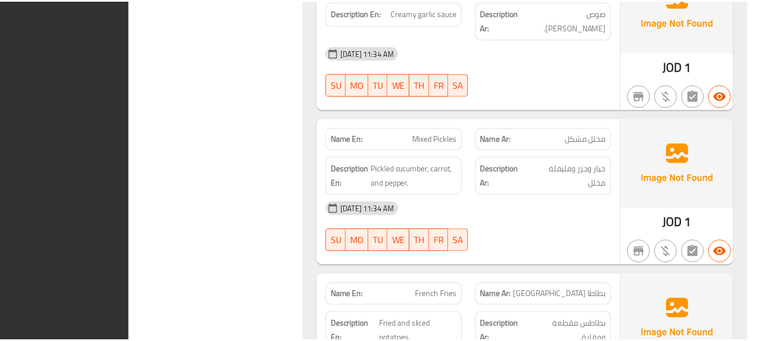
scroll to position [4706, 0]
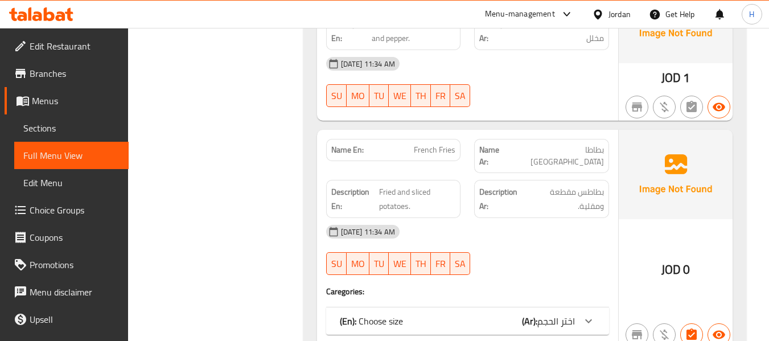
click at [610, 10] on div "Jordan" at bounding box center [620, 14] width 22 height 13
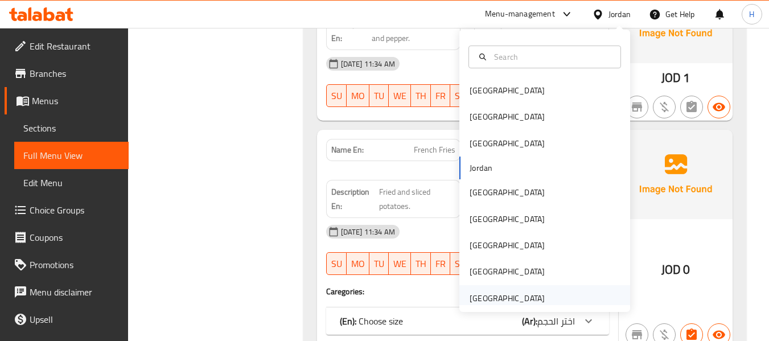
click at [504, 297] on div "[GEOGRAPHIC_DATA]" at bounding box center [507, 298] width 75 height 13
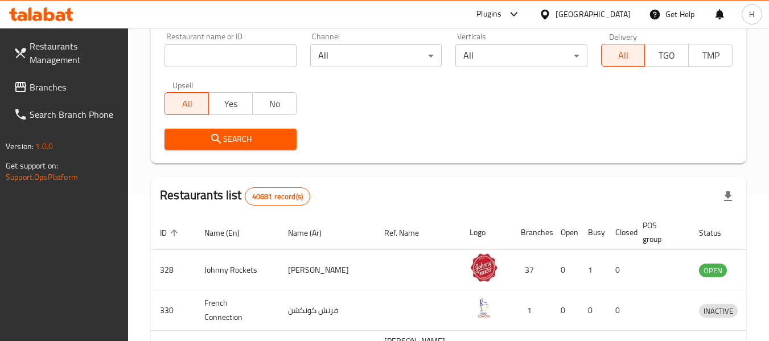
scroll to position [65, 0]
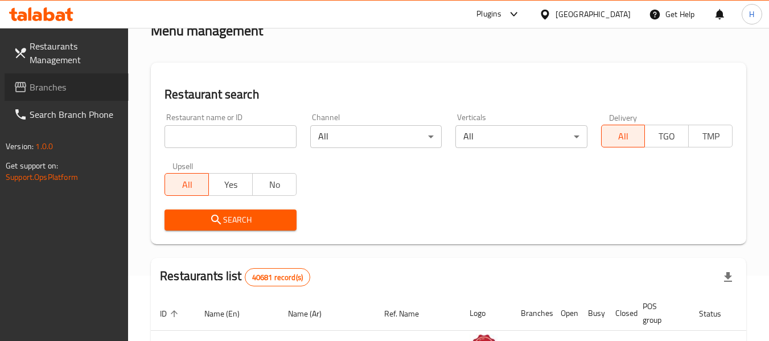
drag, startPoint x: 65, startPoint y: 91, endPoint x: 68, endPoint y: 103, distance: 12.3
click at [65, 91] on span "Branches" at bounding box center [75, 87] width 90 height 14
